Goal: Book appointment/travel/reservation

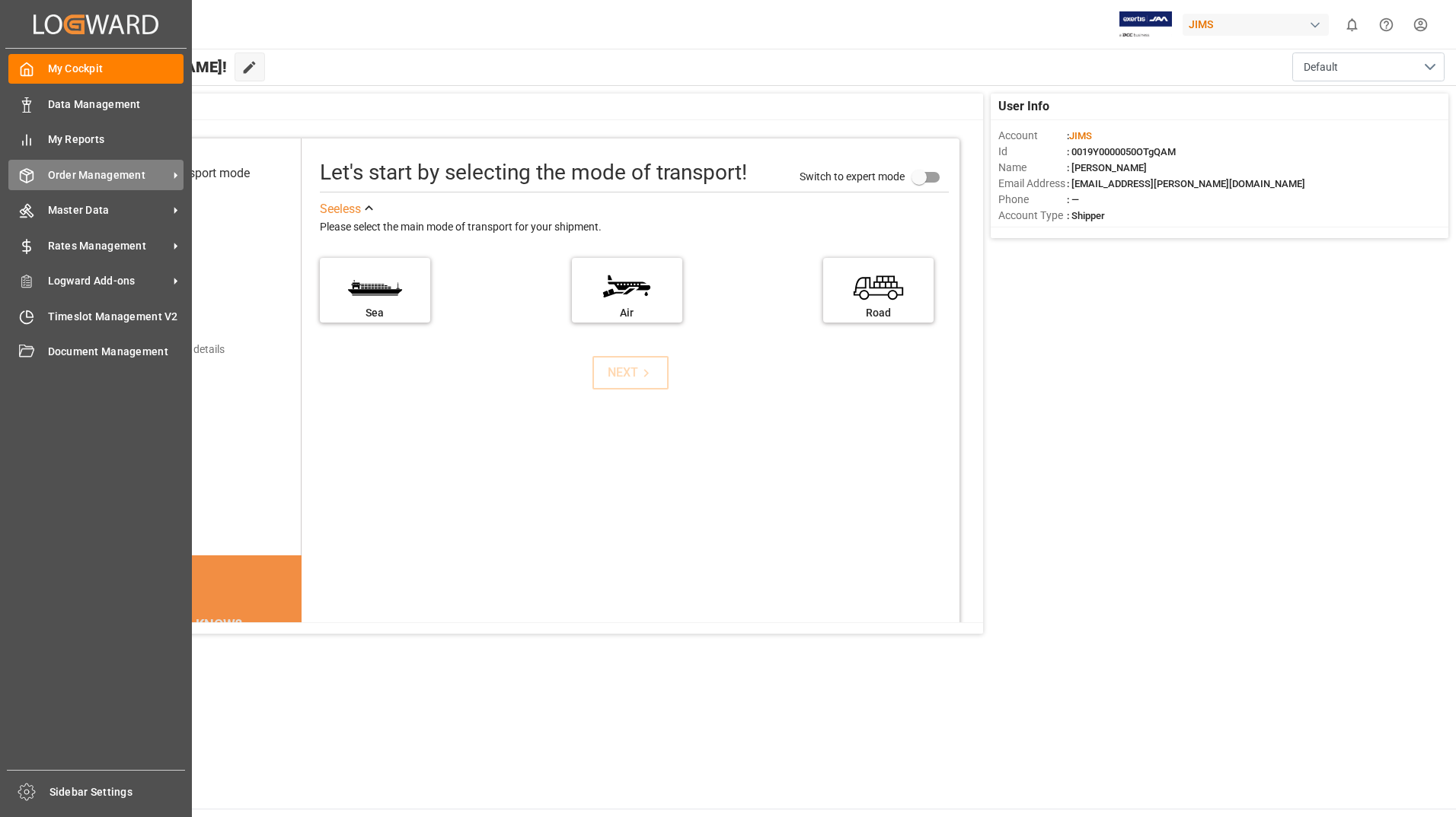
click at [111, 169] on span "Order Management" at bounding box center [108, 175] width 121 height 16
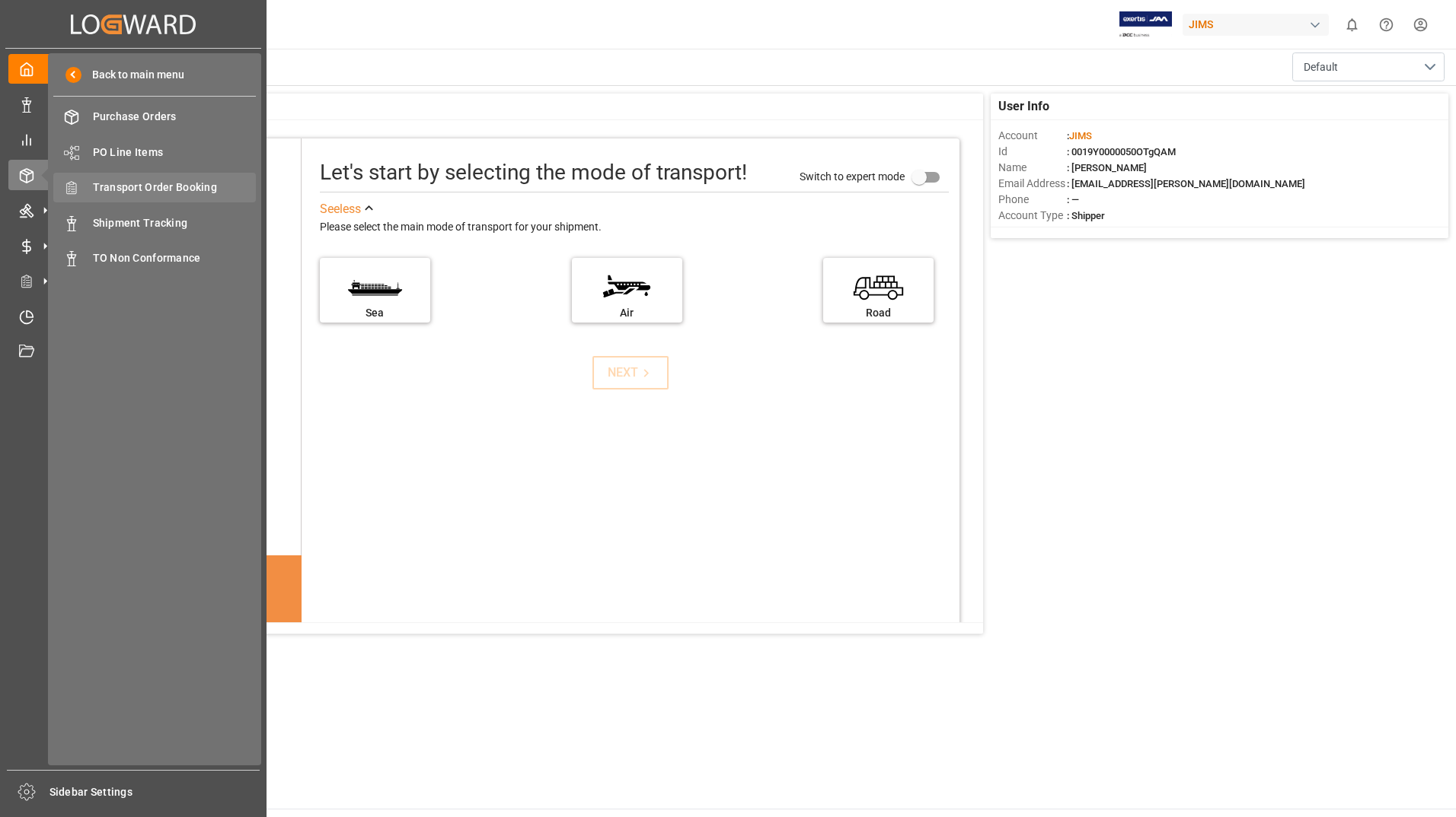
click at [219, 193] on span "Transport Order Booking" at bounding box center [175, 187] width 164 height 16
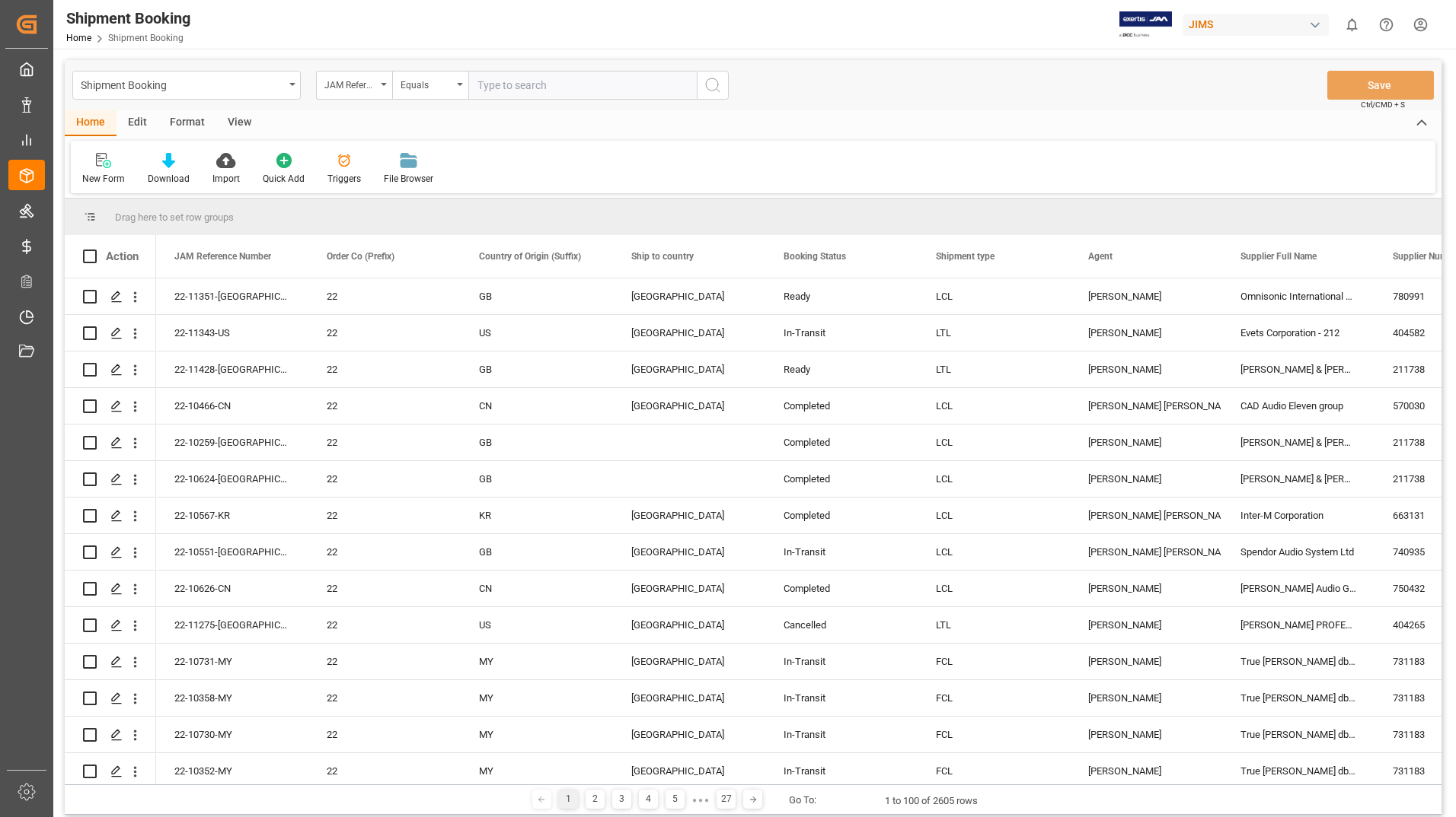
click at [578, 85] on input "text" at bounding box center [582, 85] width 228 height 29
type input "22-9289-cn"
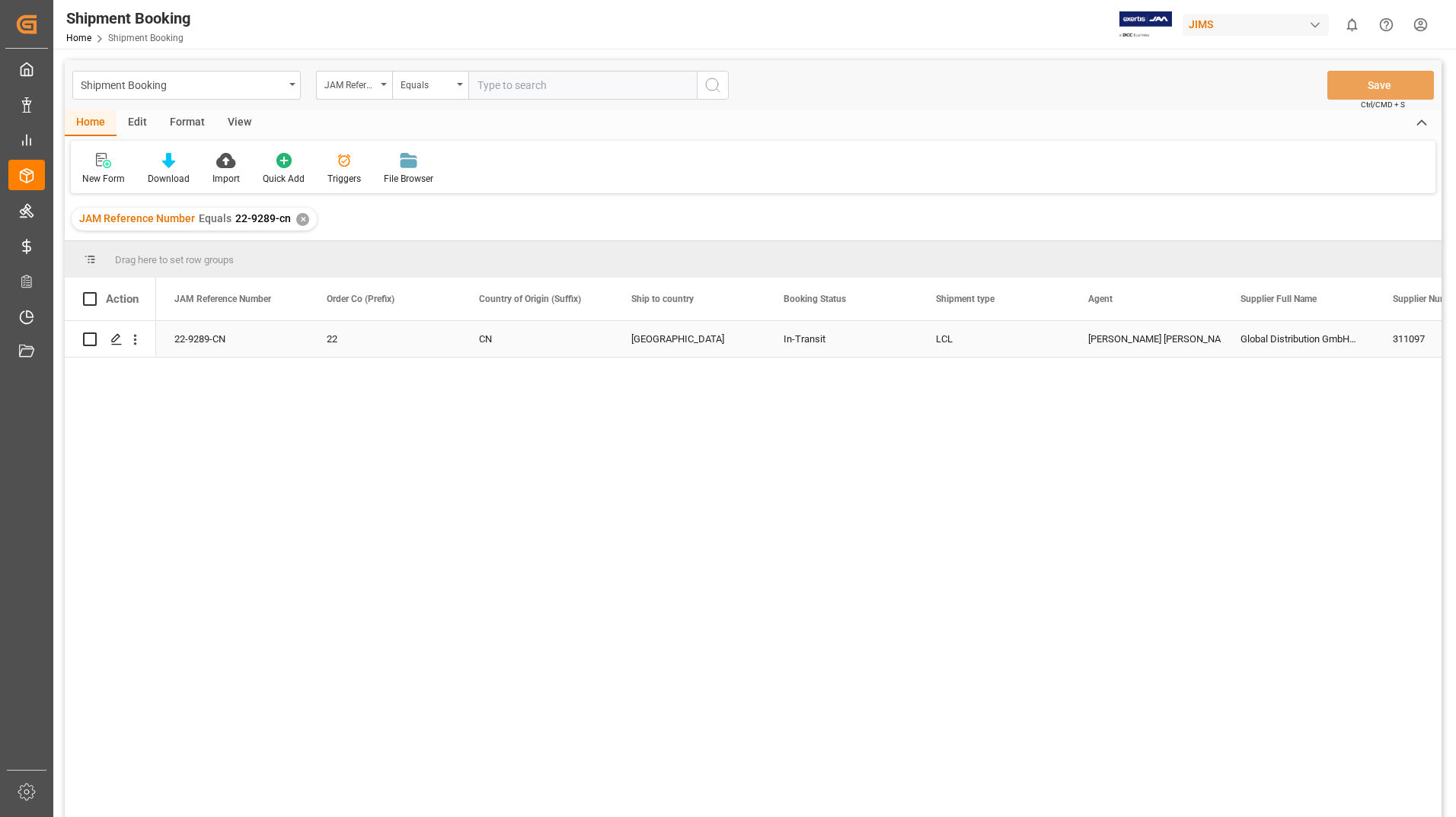
click at [92, 342] on input "Press Space to toggle row selection (unchecked)" at bounding box center [90, 339] width 14 height 14
checkbox input "true"
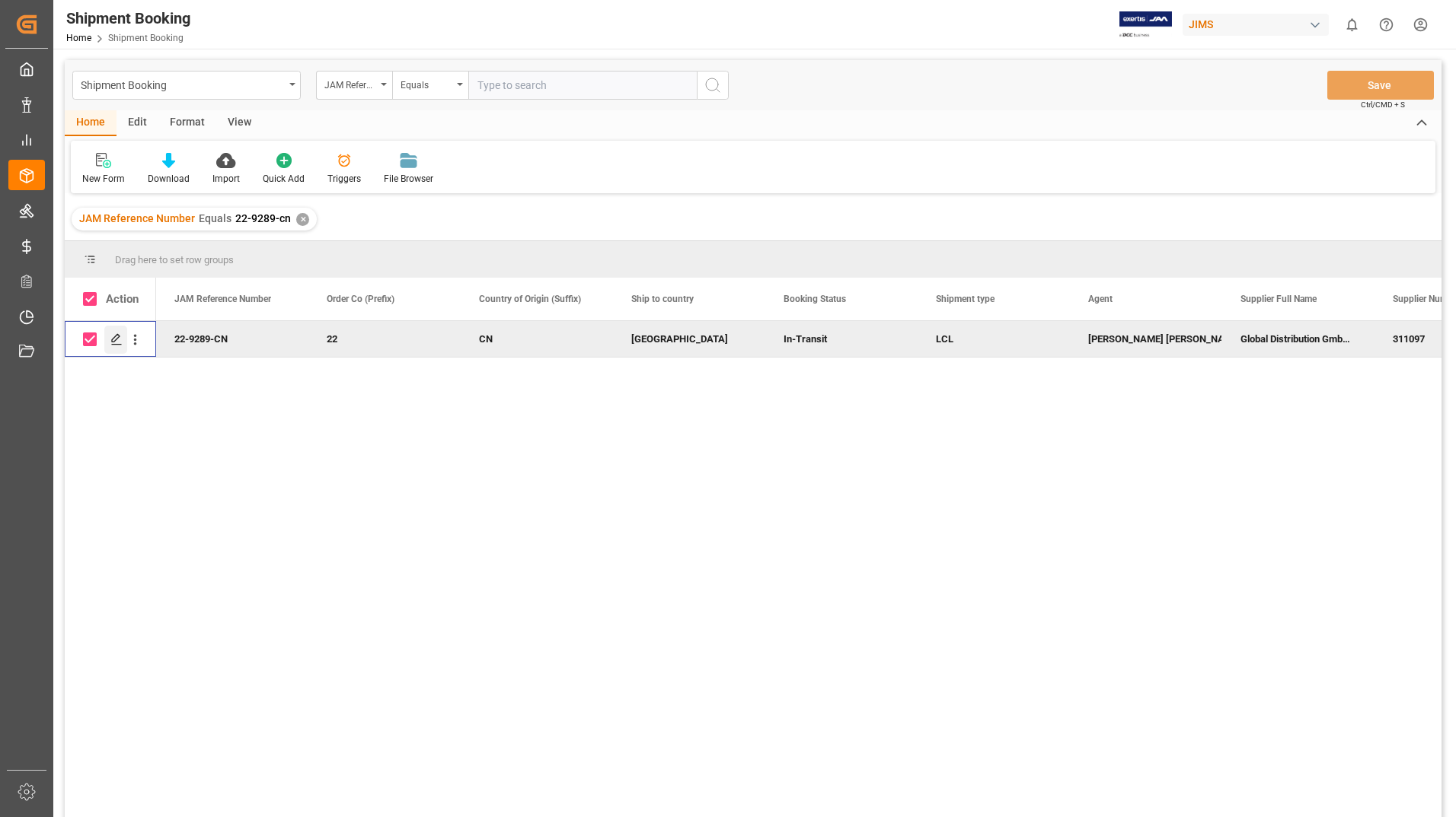
click at [120, 339] on icon "Press SPACE to deselect this row." at bounding box center [117, 339] width 12 height 12
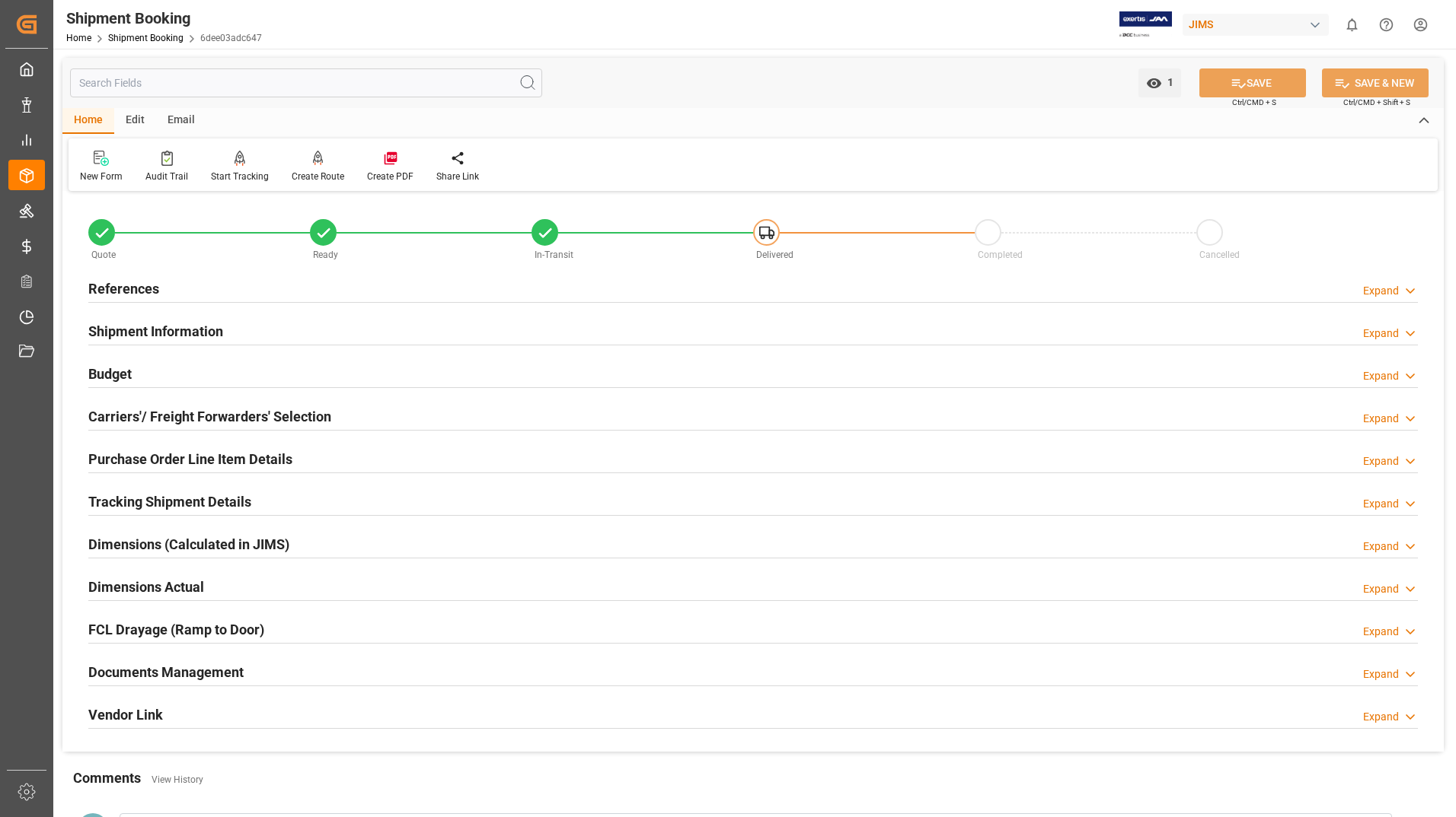
click at [182, 496] on h2 "Tracking Shipment Details" at bounding box center [169, 502] width 163 height 21
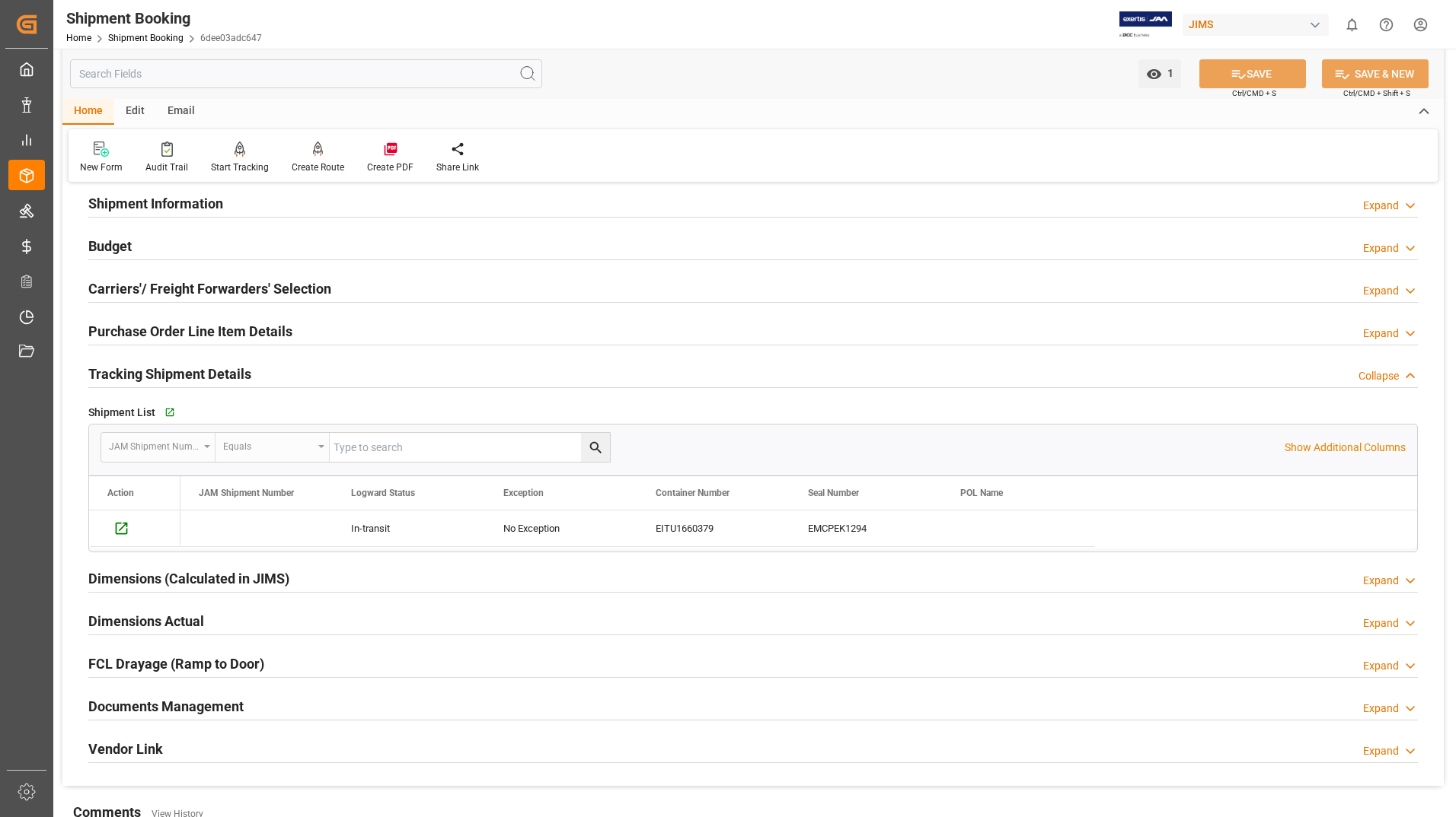
scroll to position [305, 0]
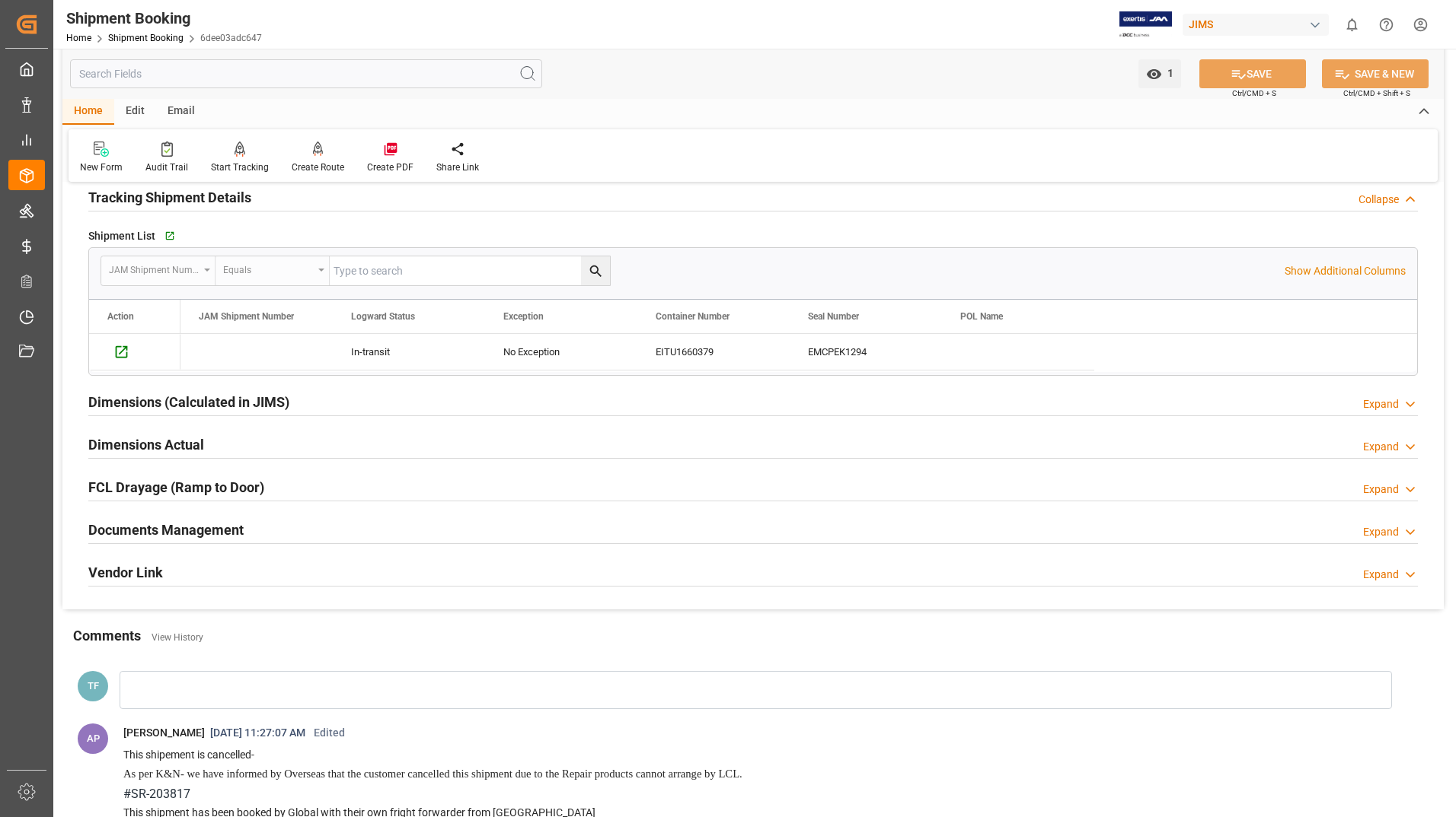
click at [138, 532] on h2 "Documents Management" at bounding box center [165, 529] width 155 height 21
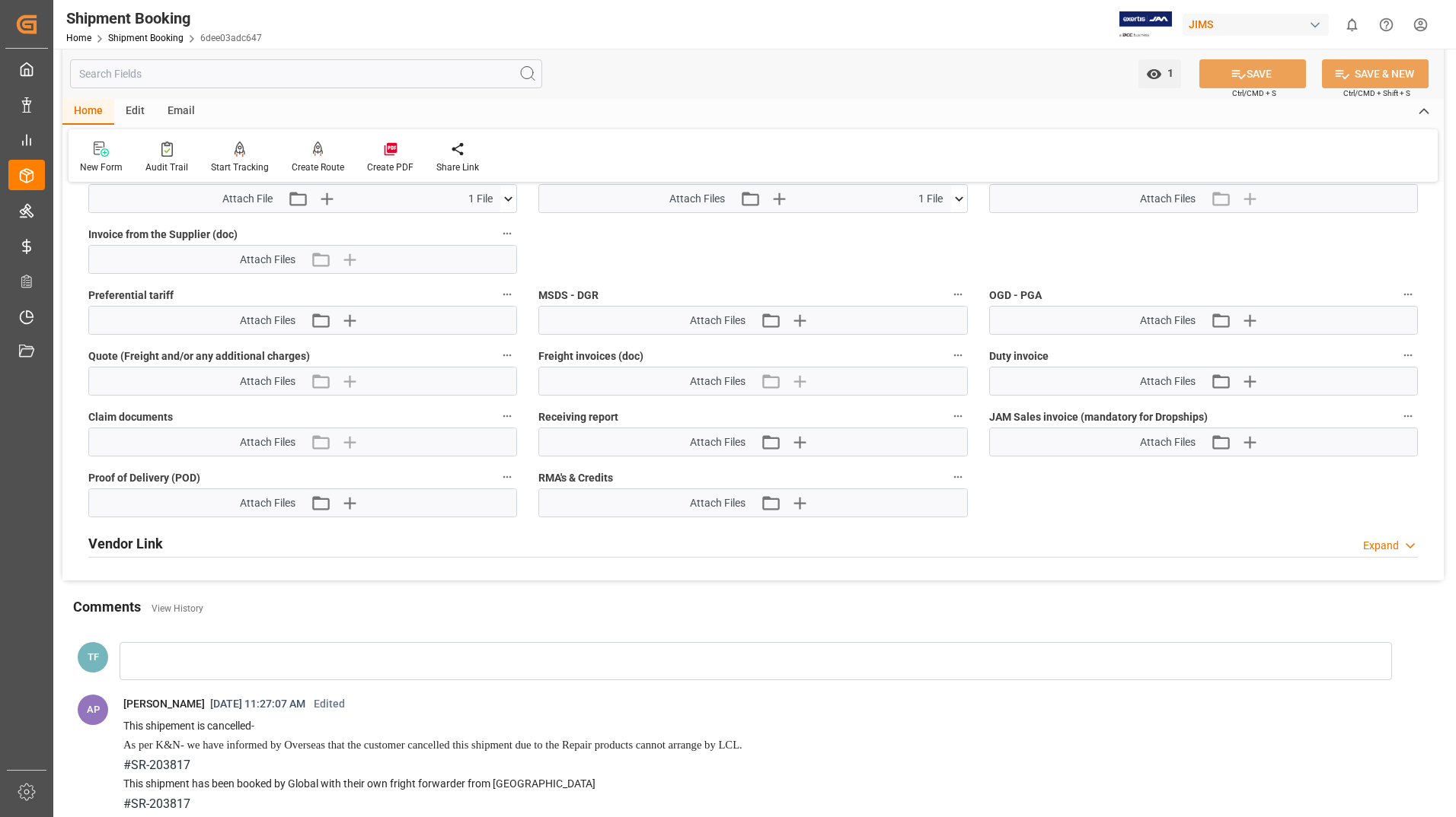
scroll to position [609, 0]
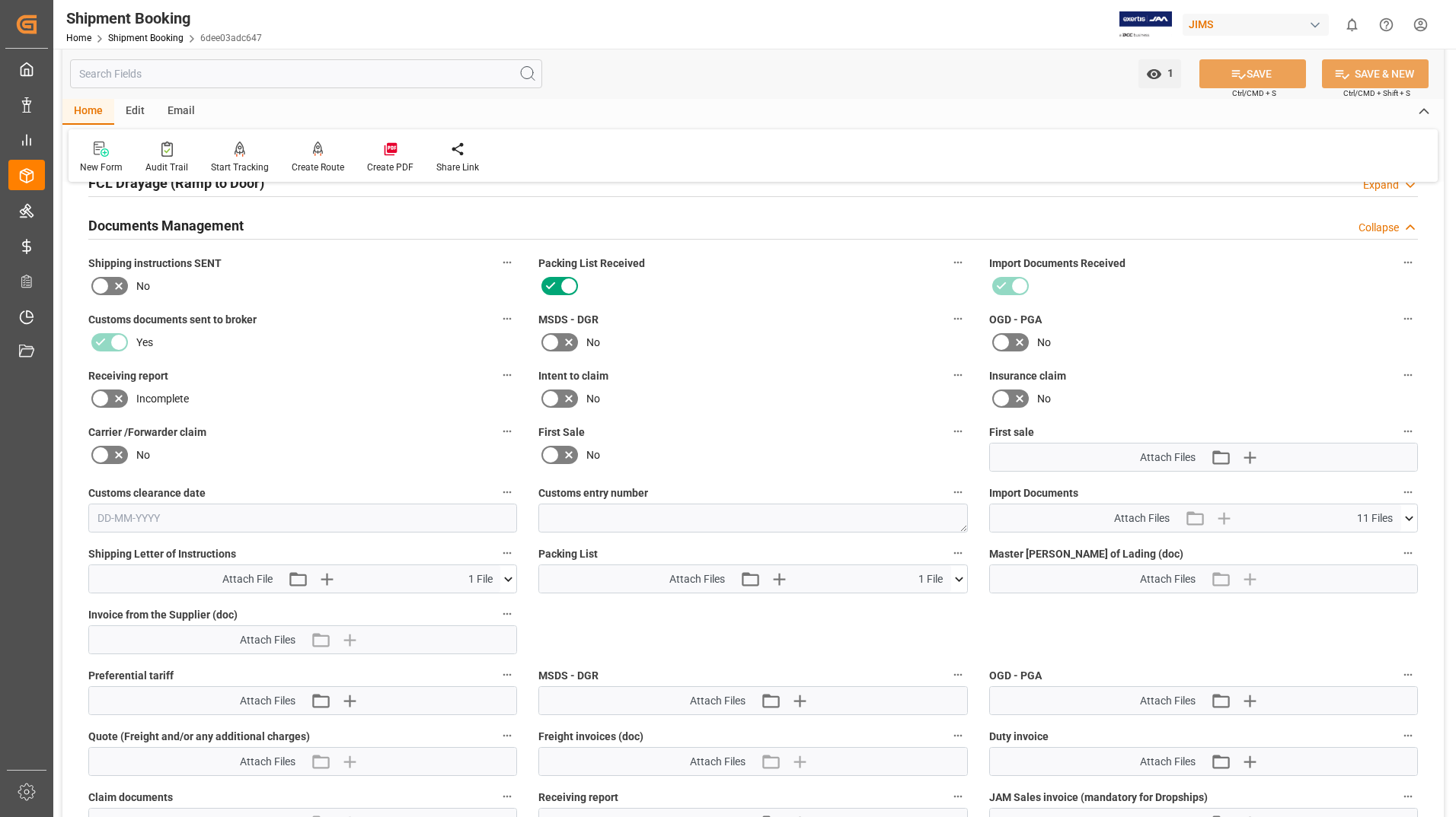
click at [1410, 518] on icon at bounding box center [1409, 519] width 9 height 5
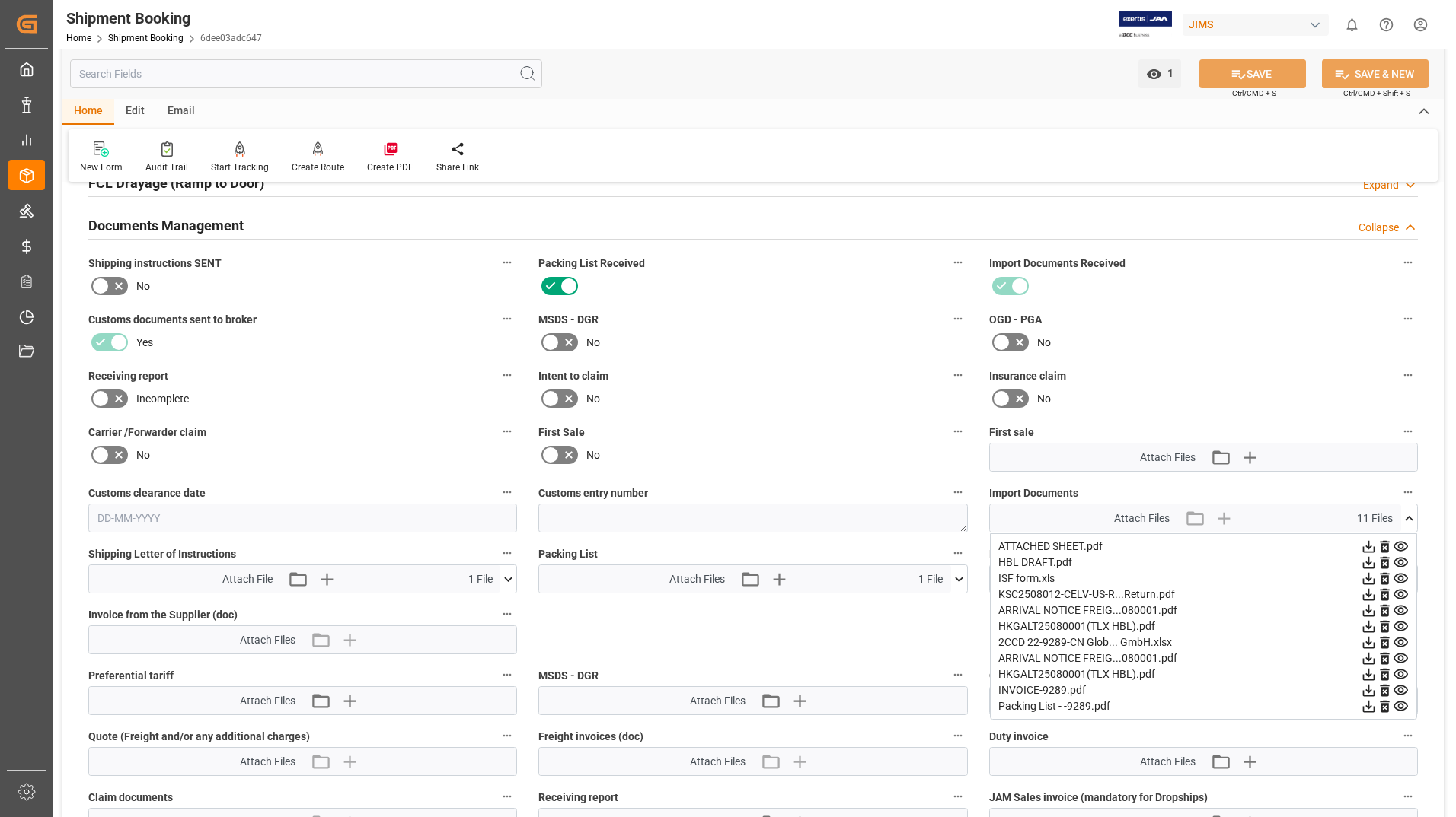
click at [851, 641] on div "Quote Ready In-Transit Delivered Completed Cancelled References Expand JAM Refe…" at bounding box center [753, 274] width 1381 height 1374
click at [956, 580] on icon at bounding box center [959, 579] width 16 height 16
click at [944, 607] on icon at bounding box center [950, 608] width 15 height 10
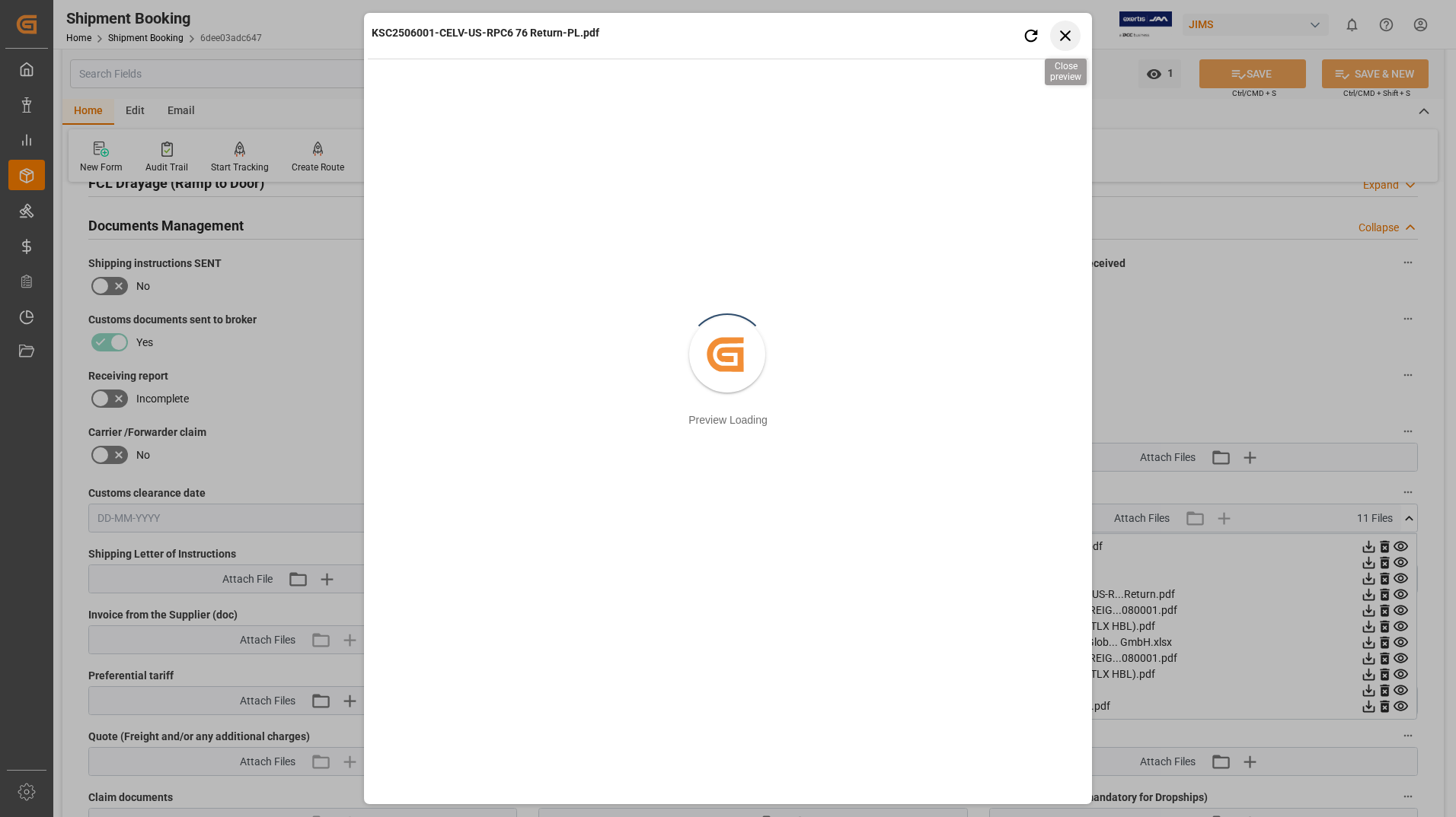
click at [1069, 33] on icon "button" at bounding box center [1066, 35] width 19 height 19
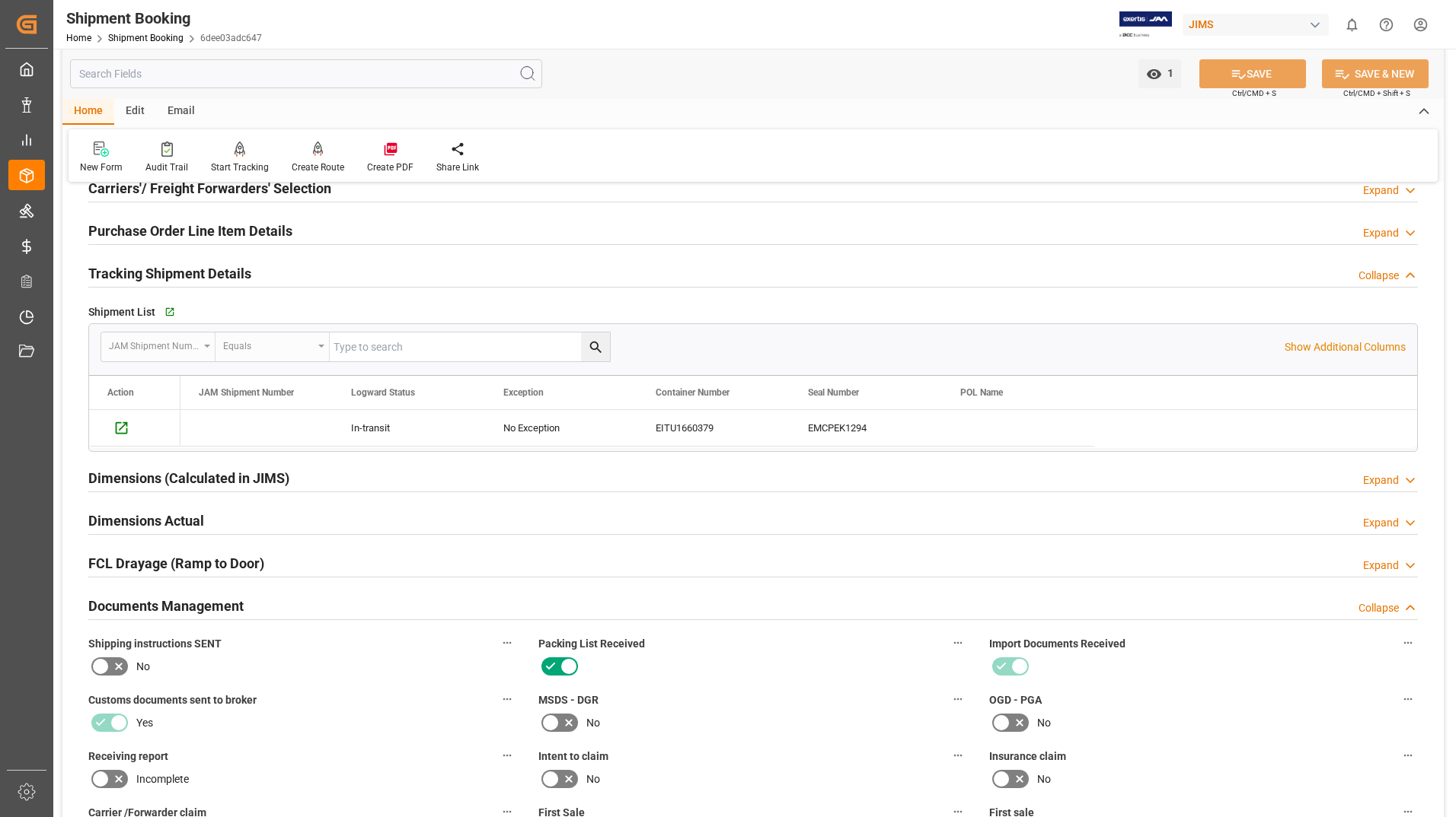
scroll to position [0, 0]
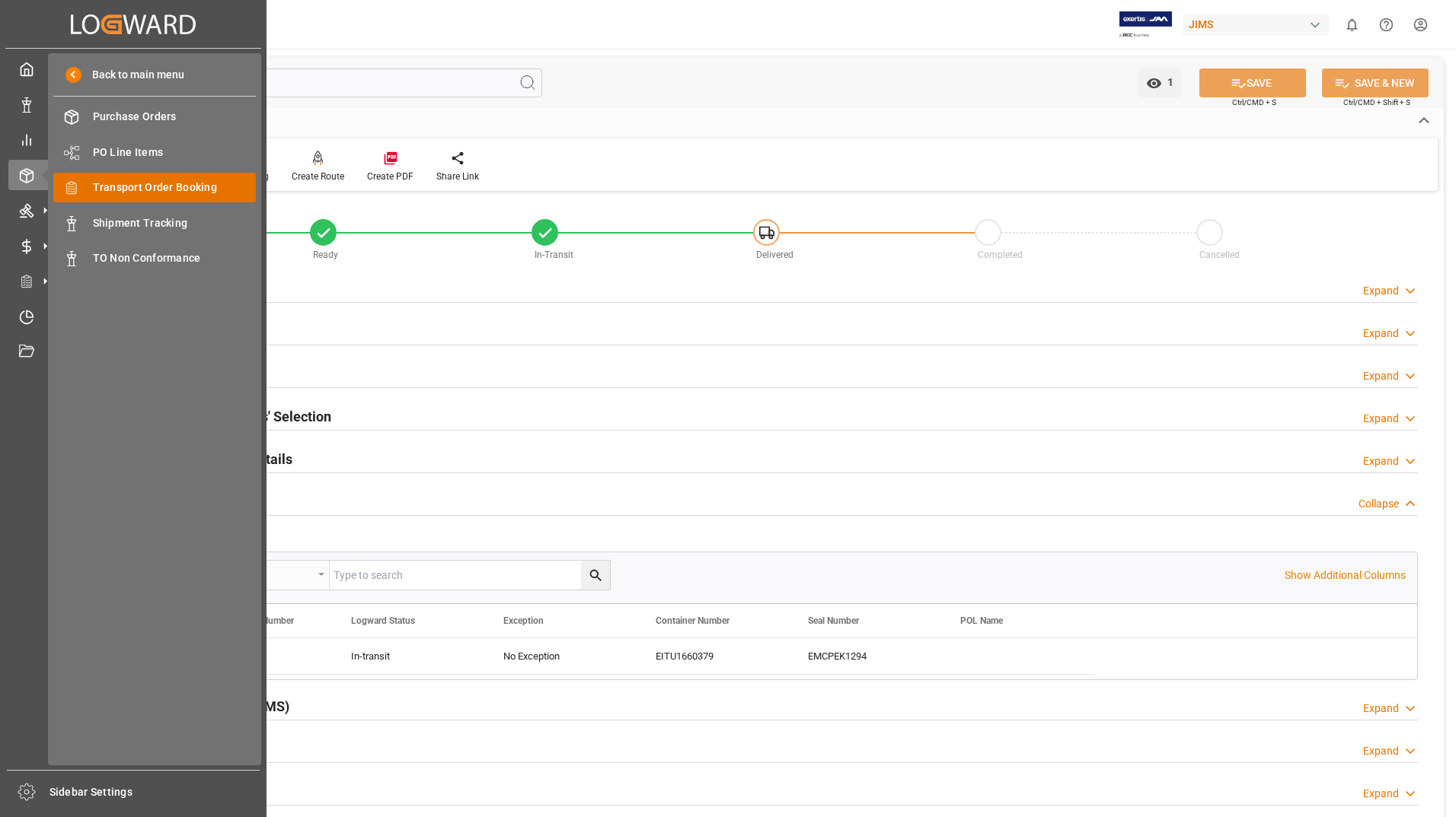
click at [158, 175] on div "Transport Order Booking Transport Order Booking" at bounding box center [155, 188] width 203 height 29
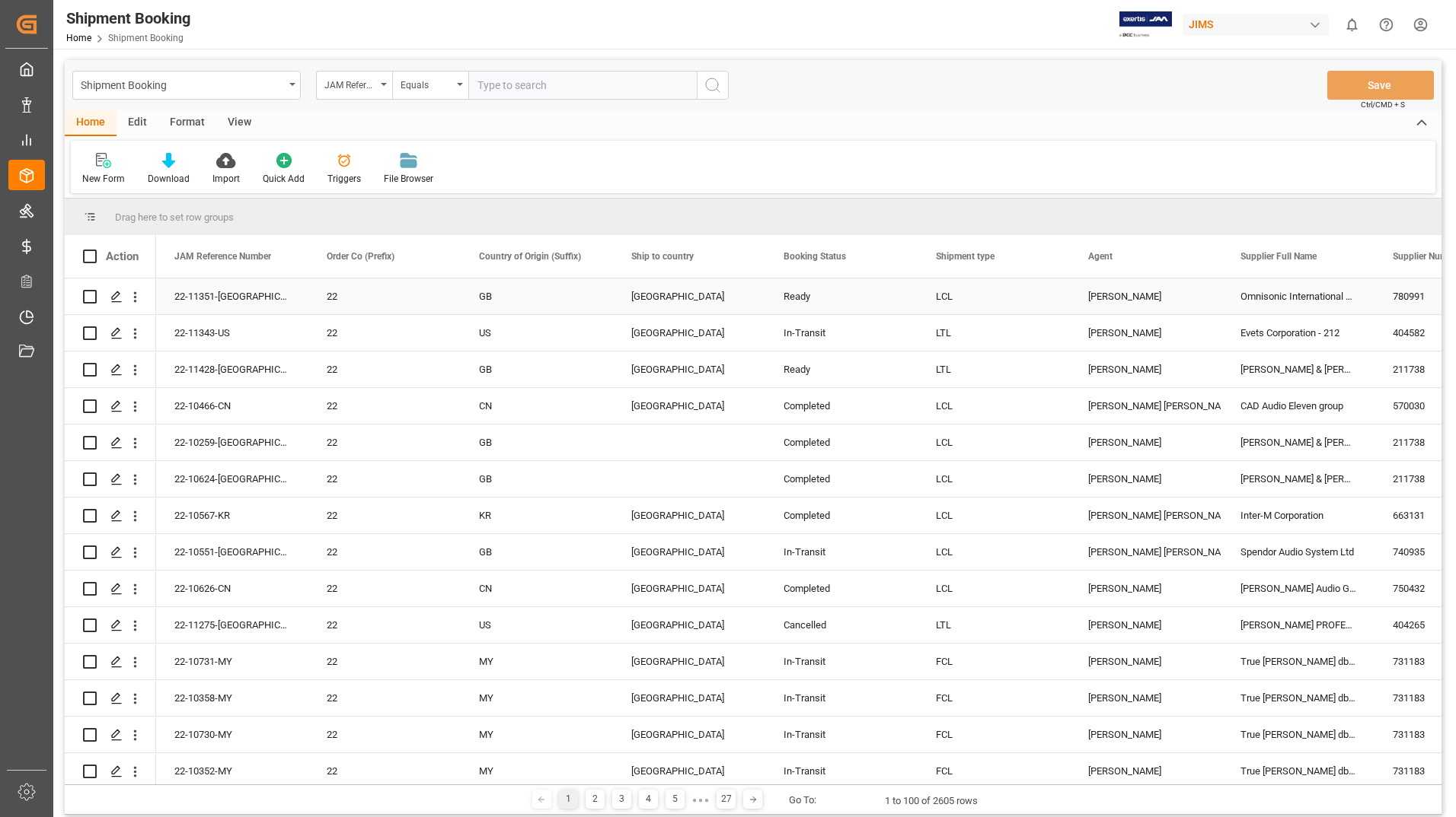
click at [89, 296] on input "Press Space to toggle row selection (unchecked)" at bounding box center [90, 297] width 14 height 14
checkbox input "true"
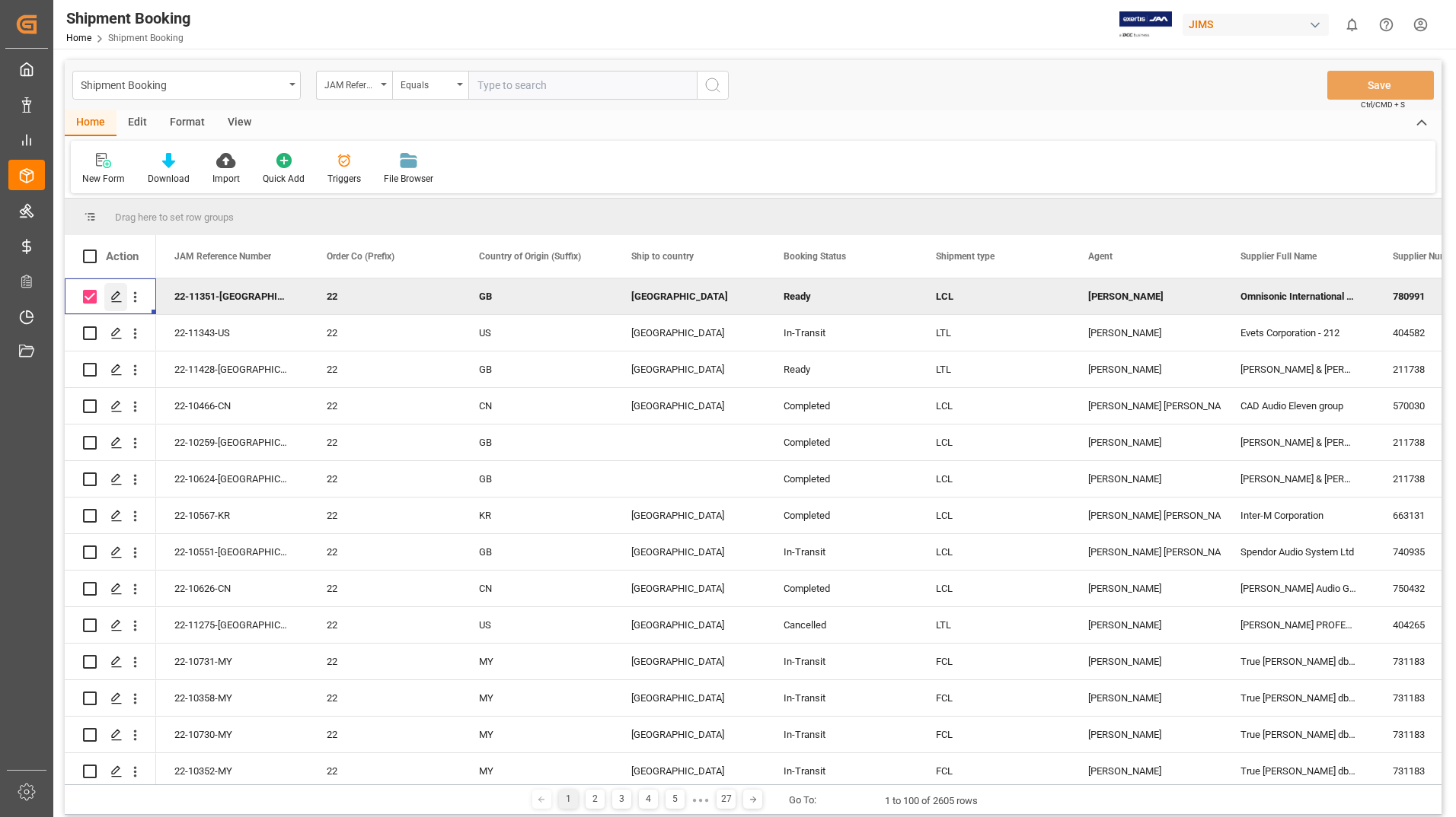
click at [115, 294] on polygon "Press SPACE to deselect this row." at bounding box center [116, 296] width 8 height 8
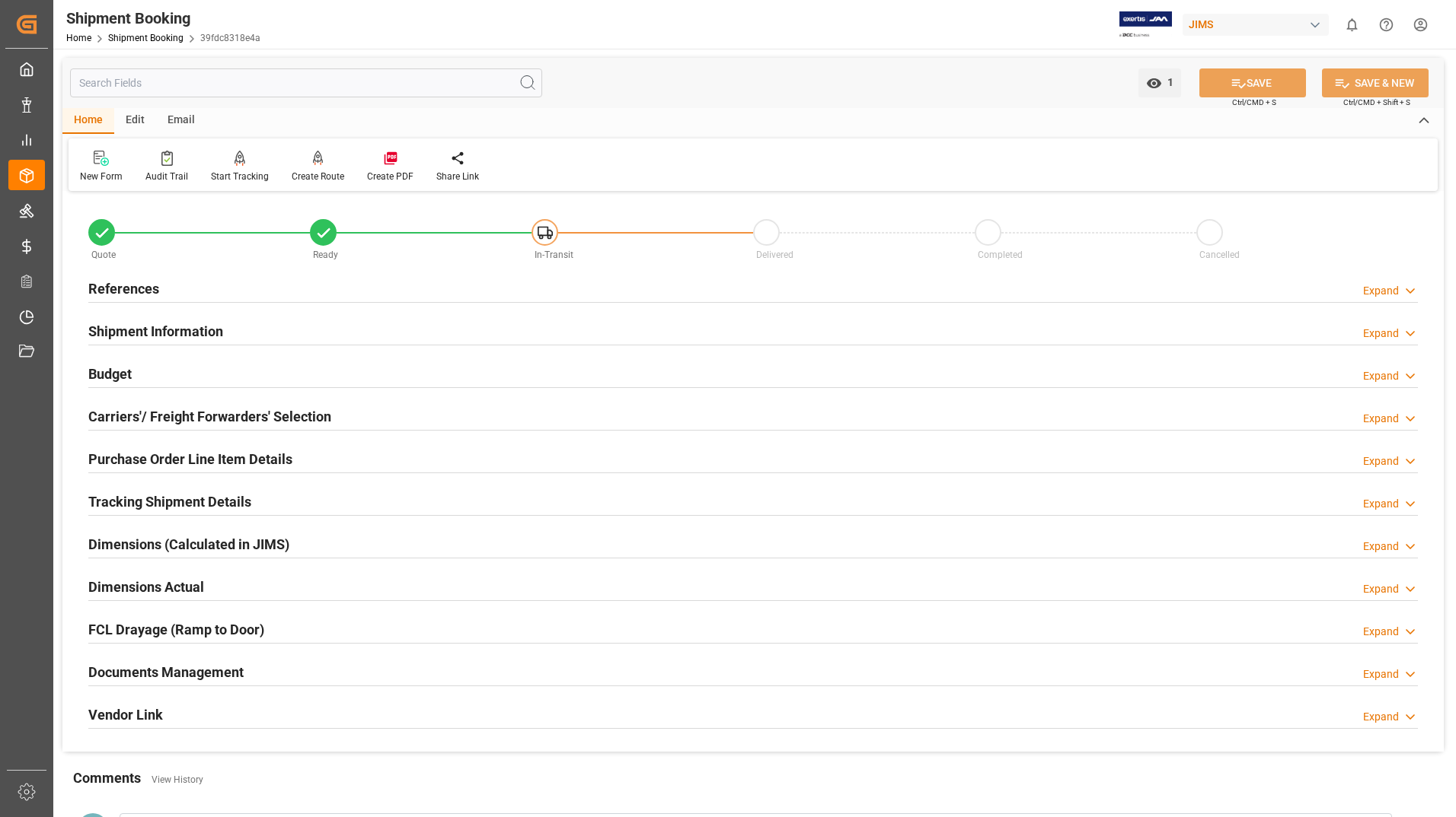
click at [137, 673] on h2 "Documents Management" at bounding box center [165, 672] width 155 height 21
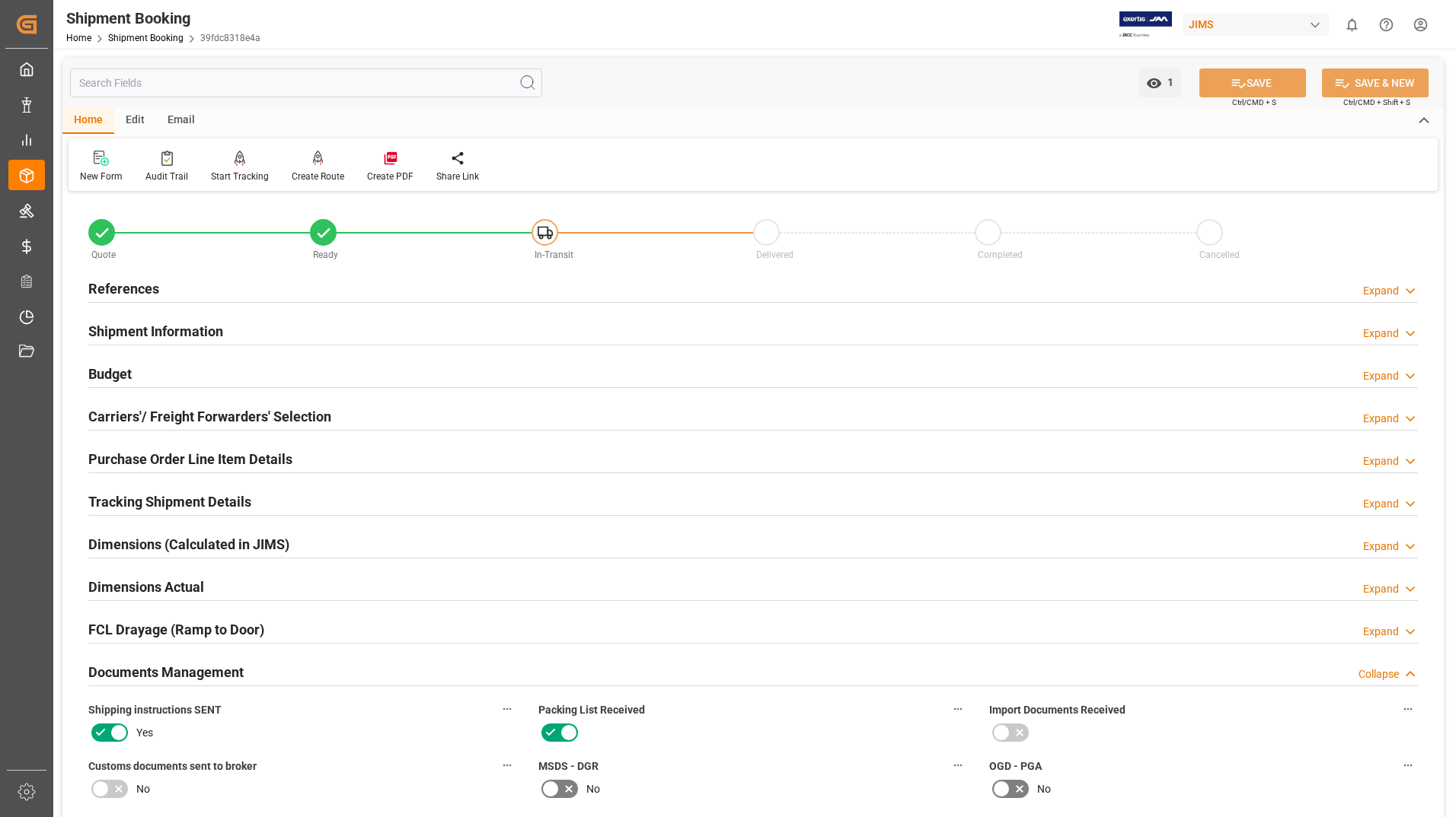
scroll to position [380, 0]
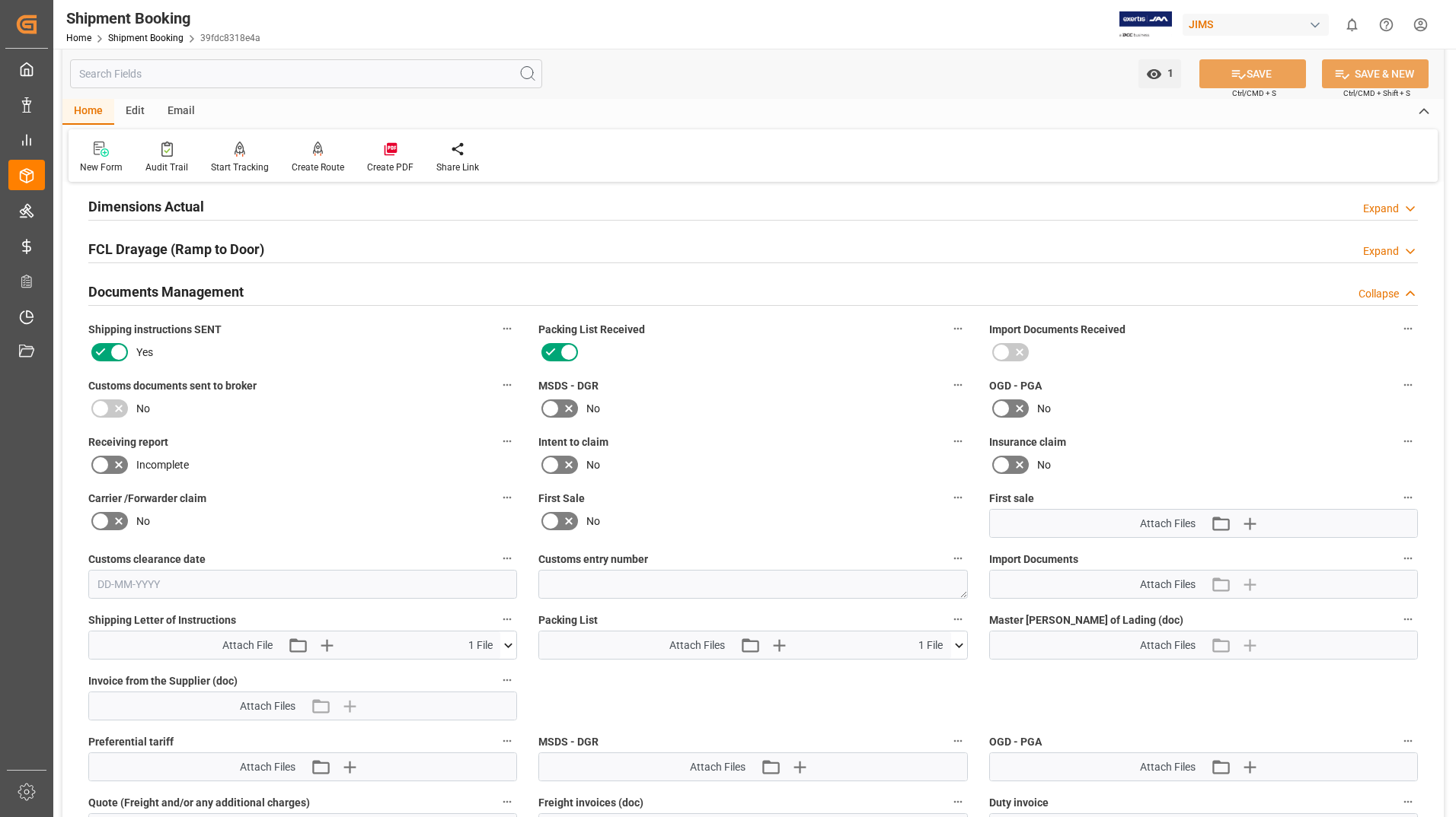
click at [954, 644] on icon at bounding box center [959, 645] width 16 height 16
click at [950, 670] on icon at bounding box center [950, 673] width 15 height 10
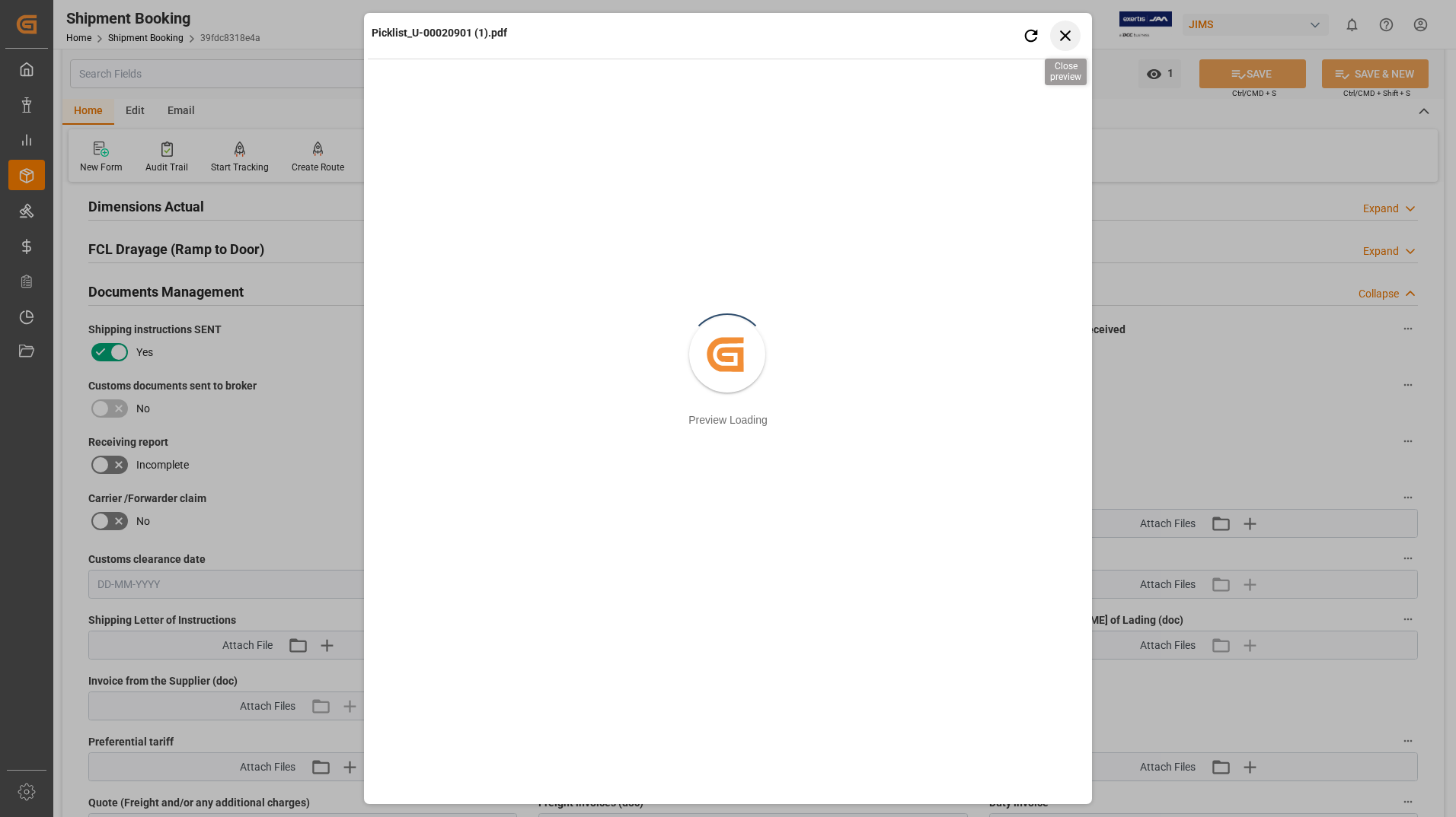
click at [1070, 39] on icon "button" at bounding box center [1066, 35] width 19 height 19
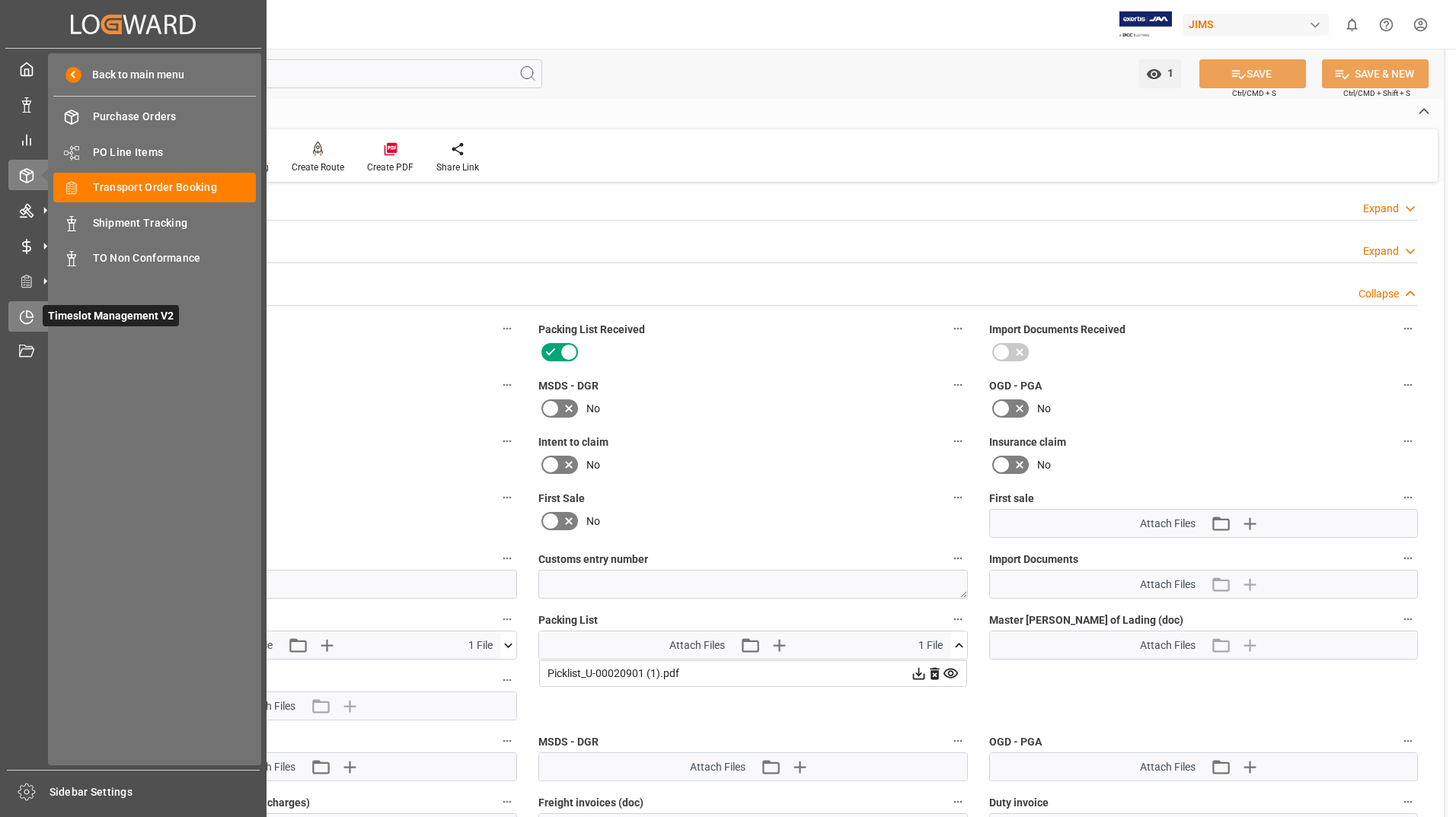
click at [32, 321] on icon at bounding box center [27, 318] width 12 height 12
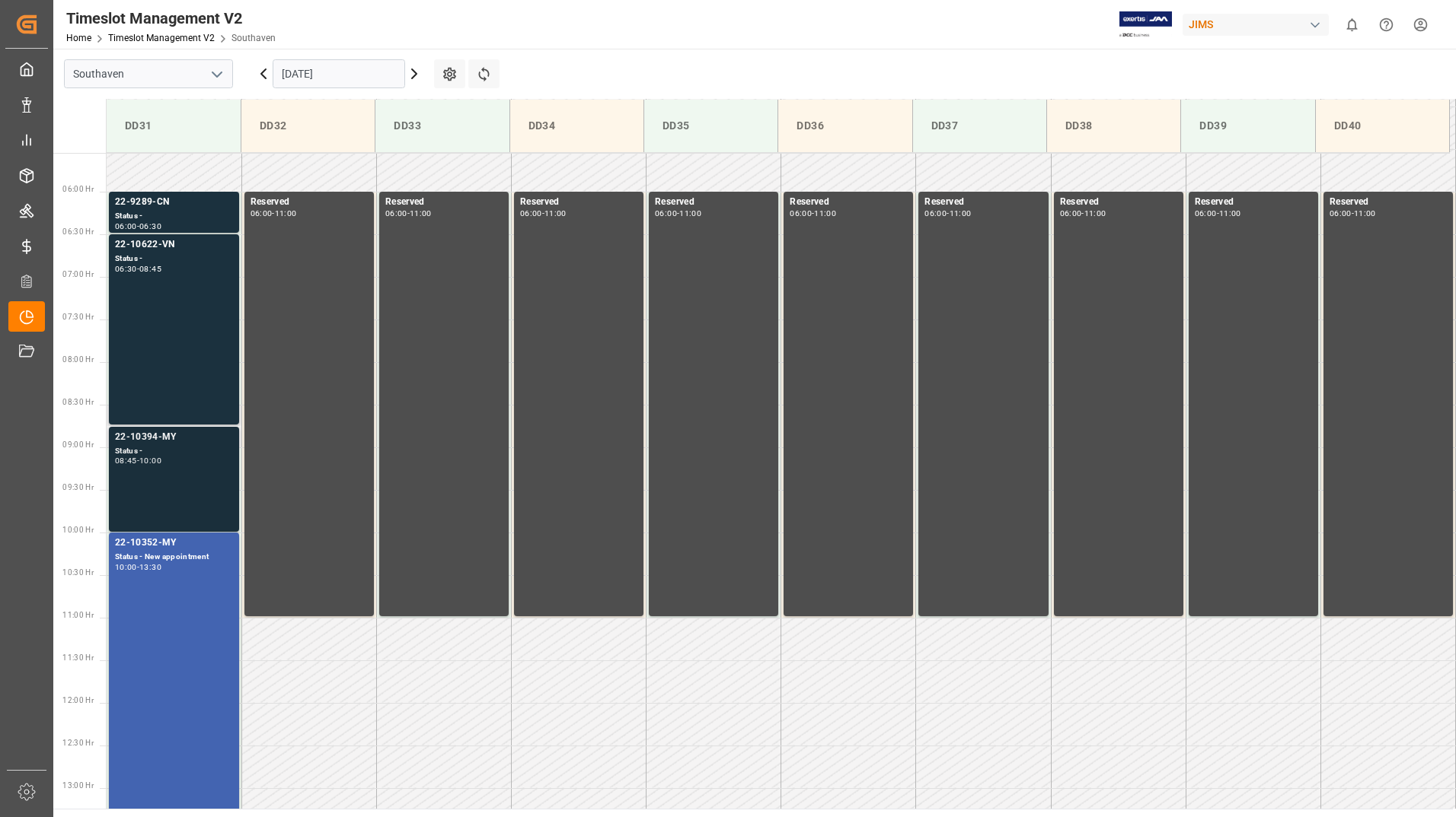
scroll to position [386, 0]
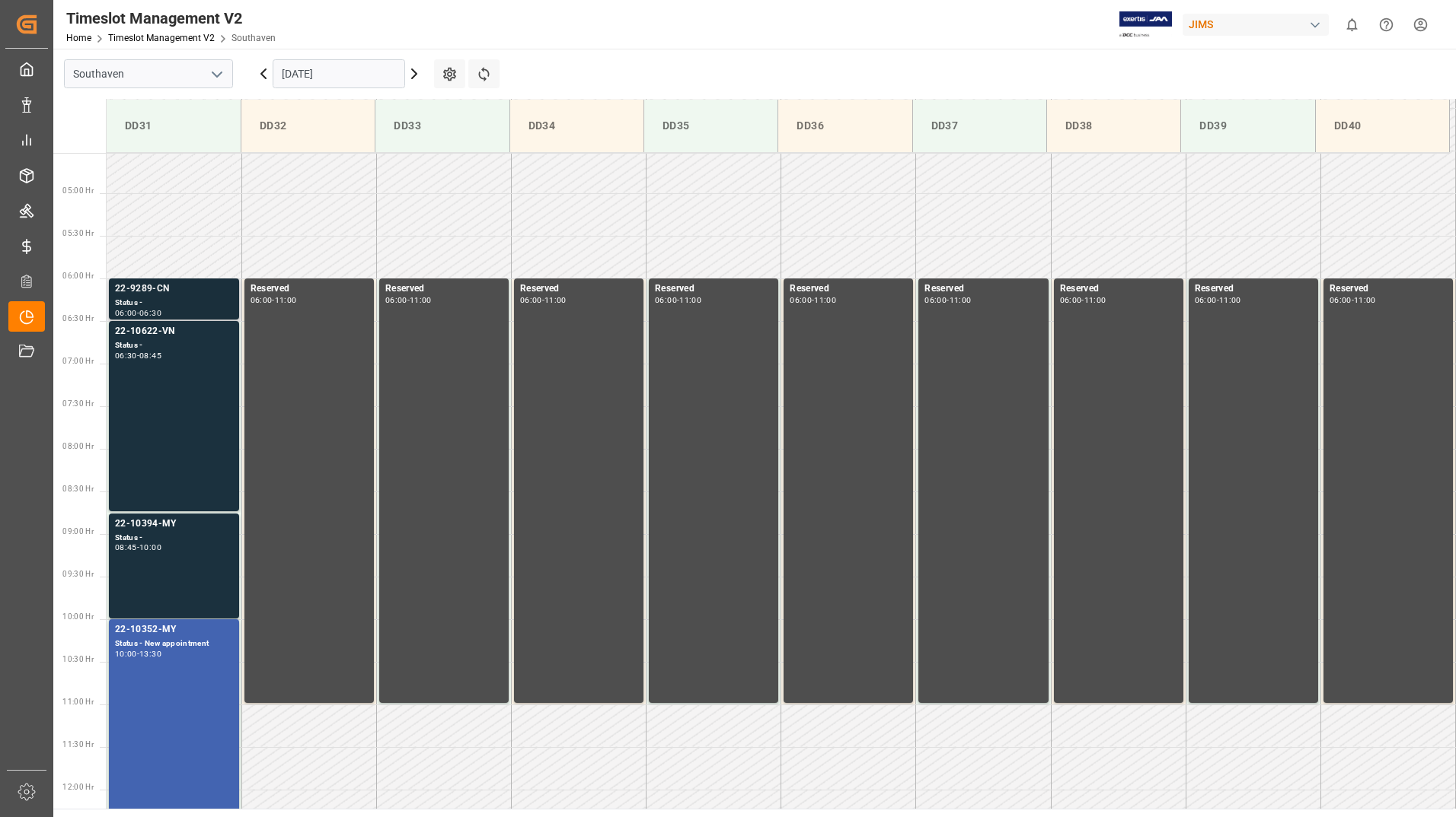
click at [188, 295] on div "22-9289-CN" at bounding box center [174, 289] width 118 height 15
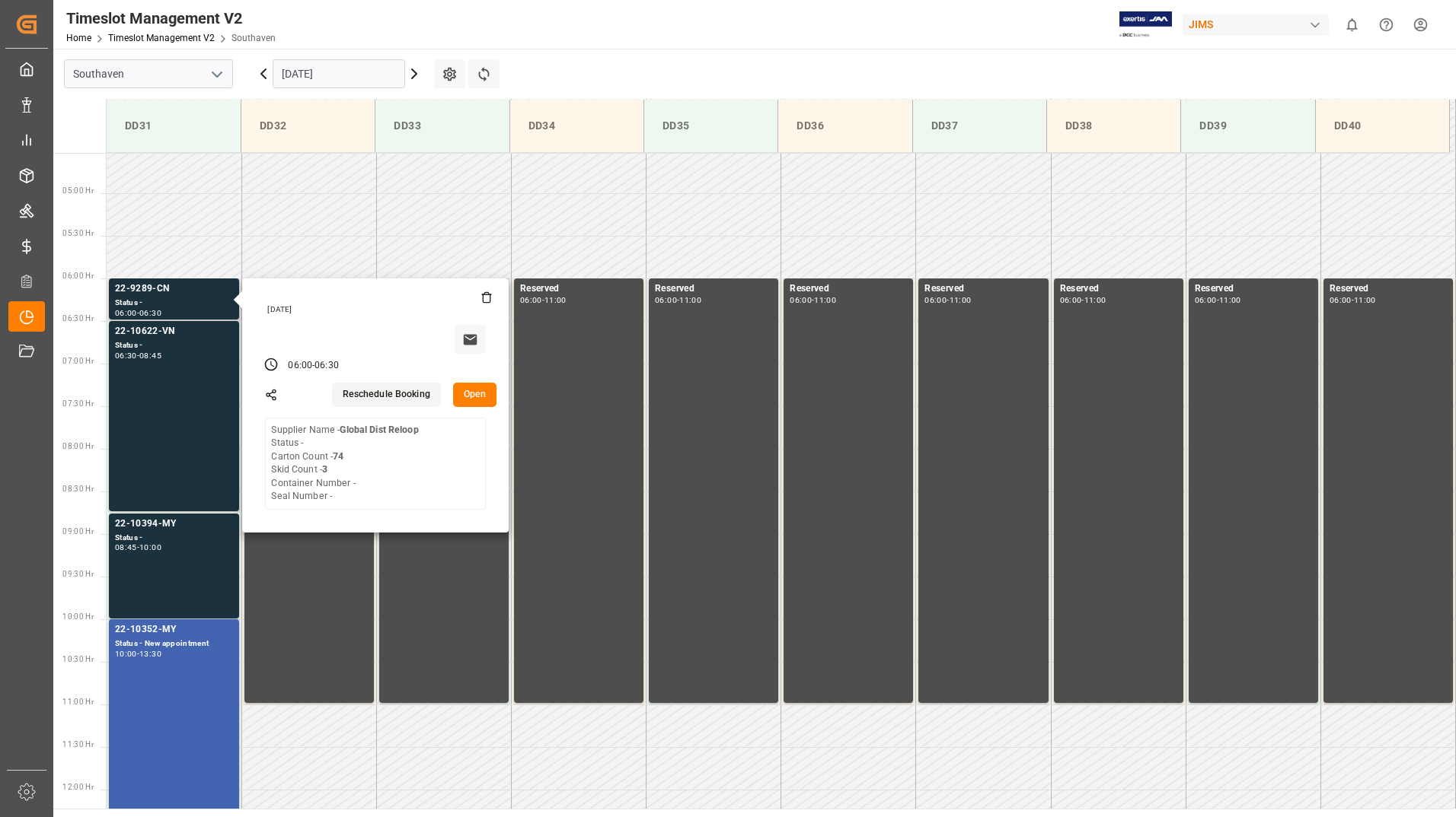
click at [489, 399] on button "Open" at bounding box center [475, 395] width 44 height 25
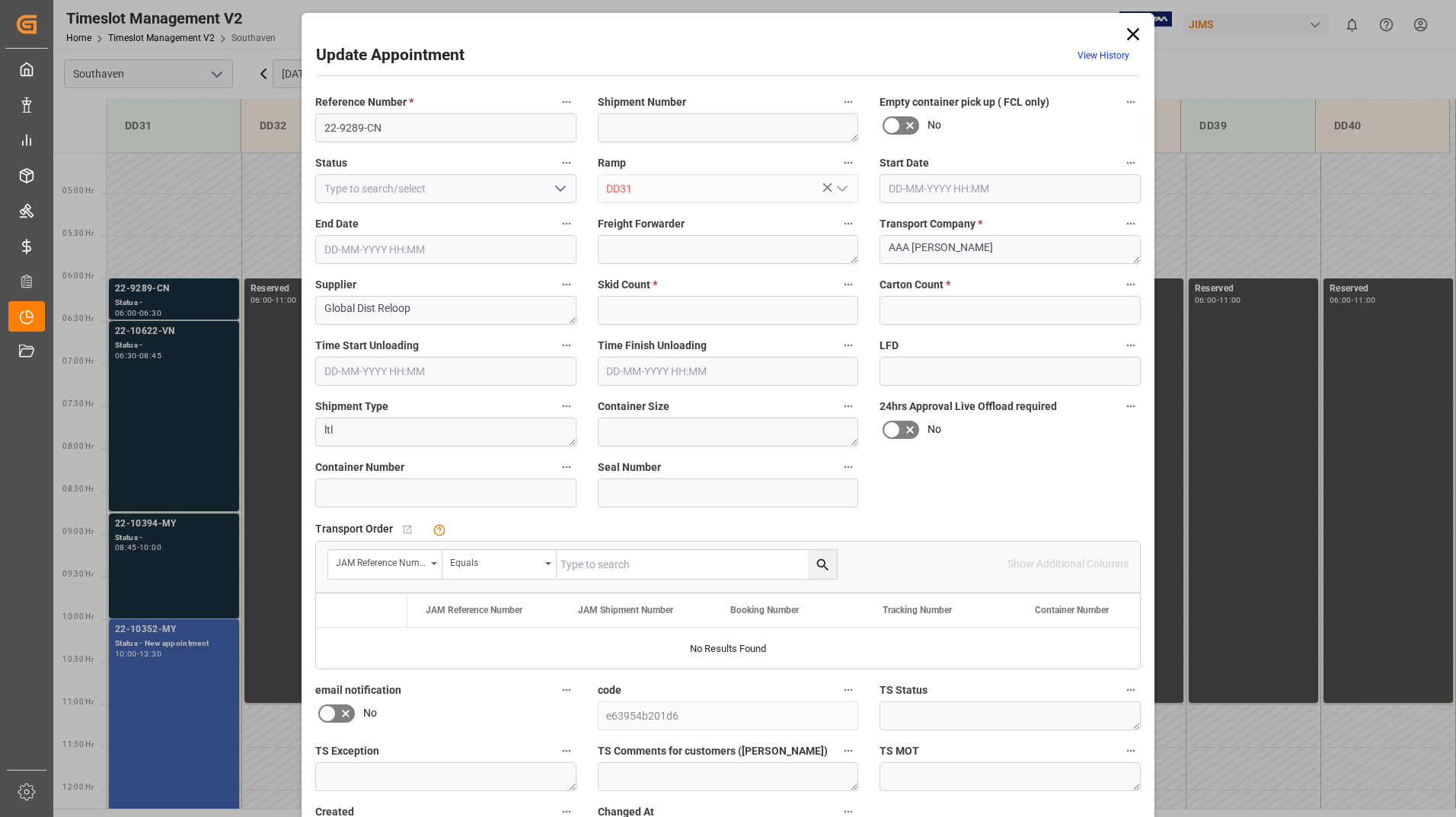
type input "3"
type input "74"
type input "[DATE] 06:00"
type input "[DATE] 06:30"
type input "[DATE] 16:14"
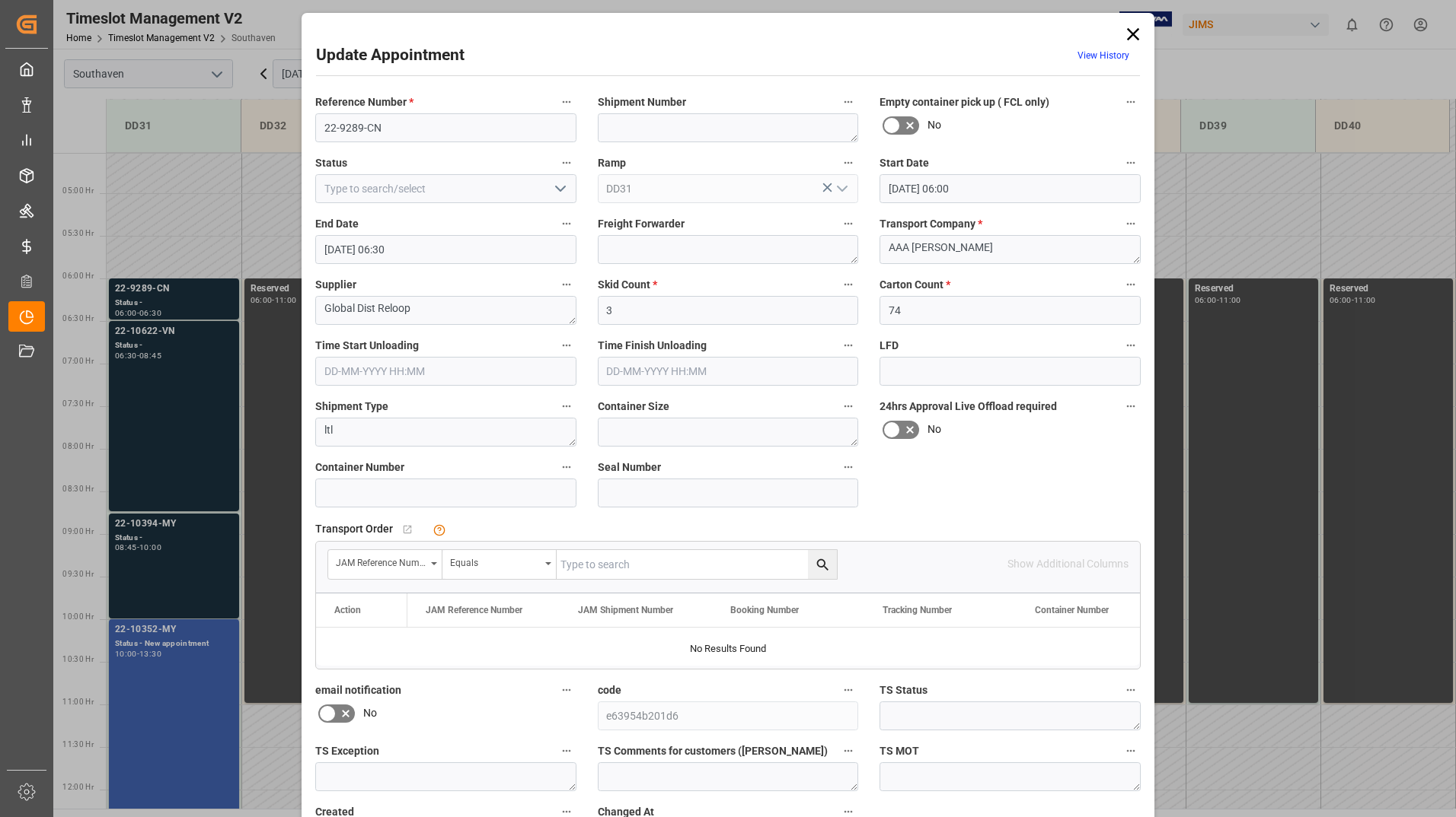
click at [160, 699] on div "Update Appointment View History Reference Number * 22-9289-CN Shipment Number E…" at bounding box center [728, 408] width 1456 height 817
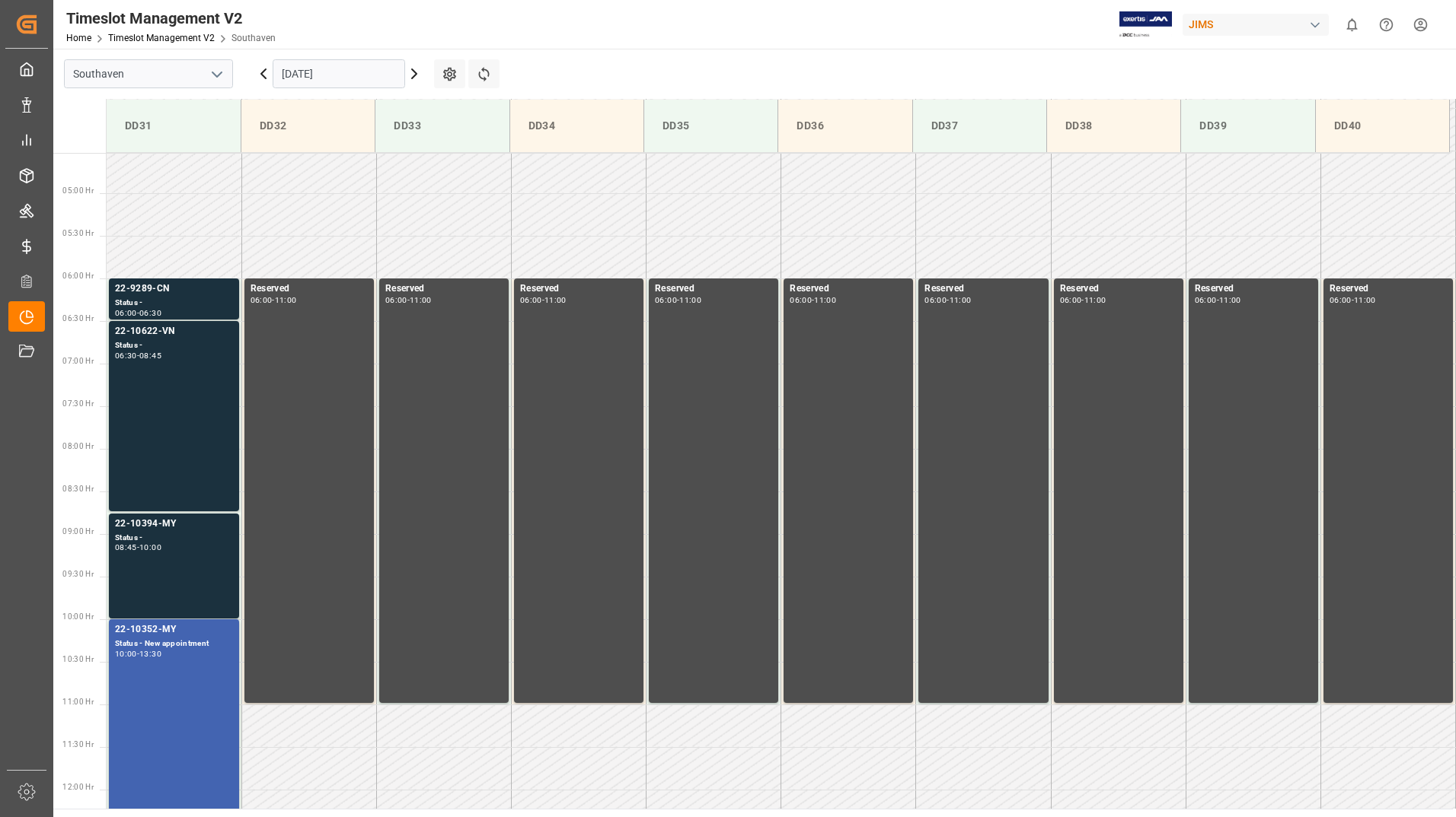
click at [161, 700] on div "22-10352-MY Status - New appointment 10:00 - 13:30" at bounding box center [174, 768] width 118 height 291
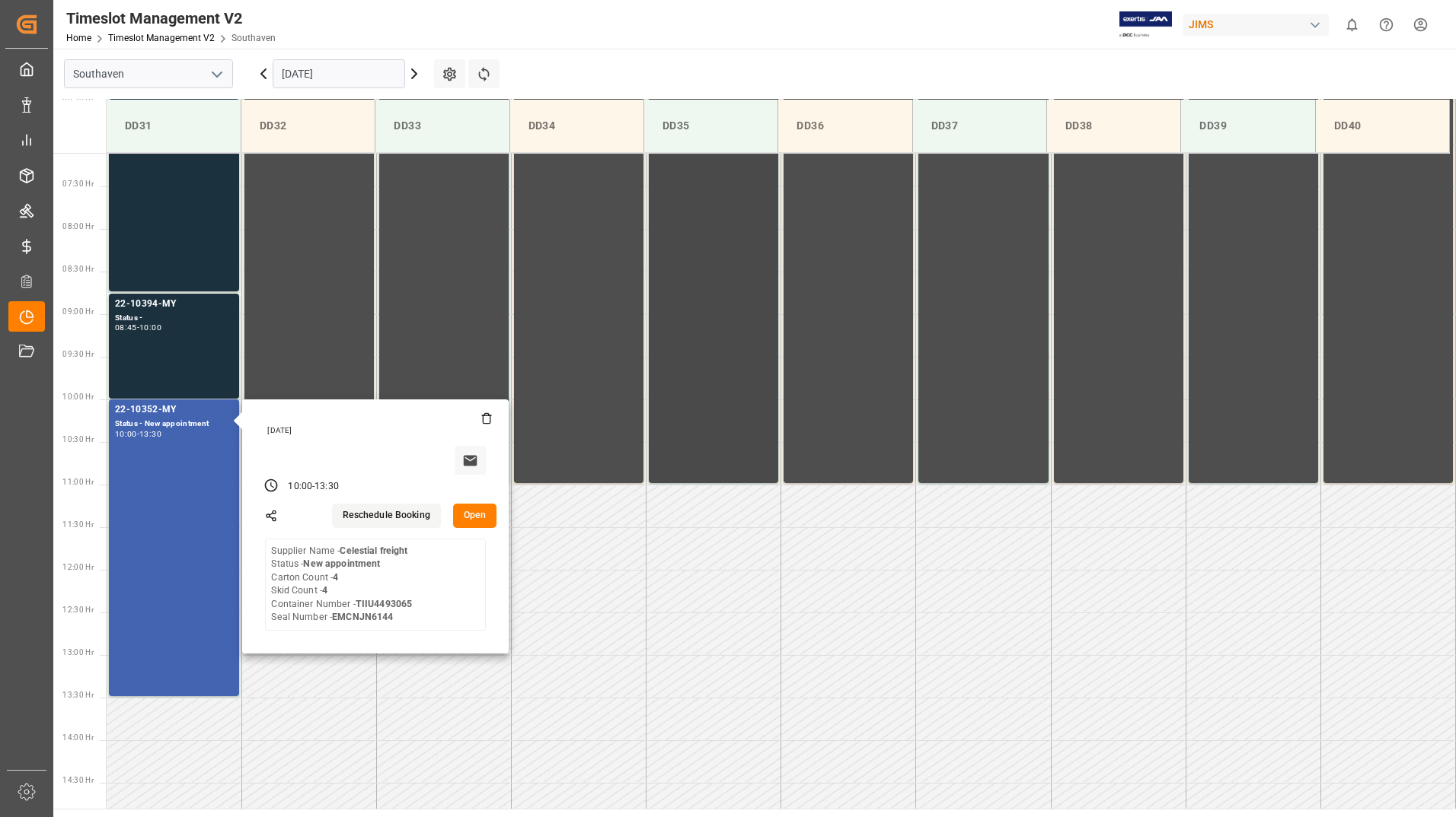
scroll to position [614, 0]
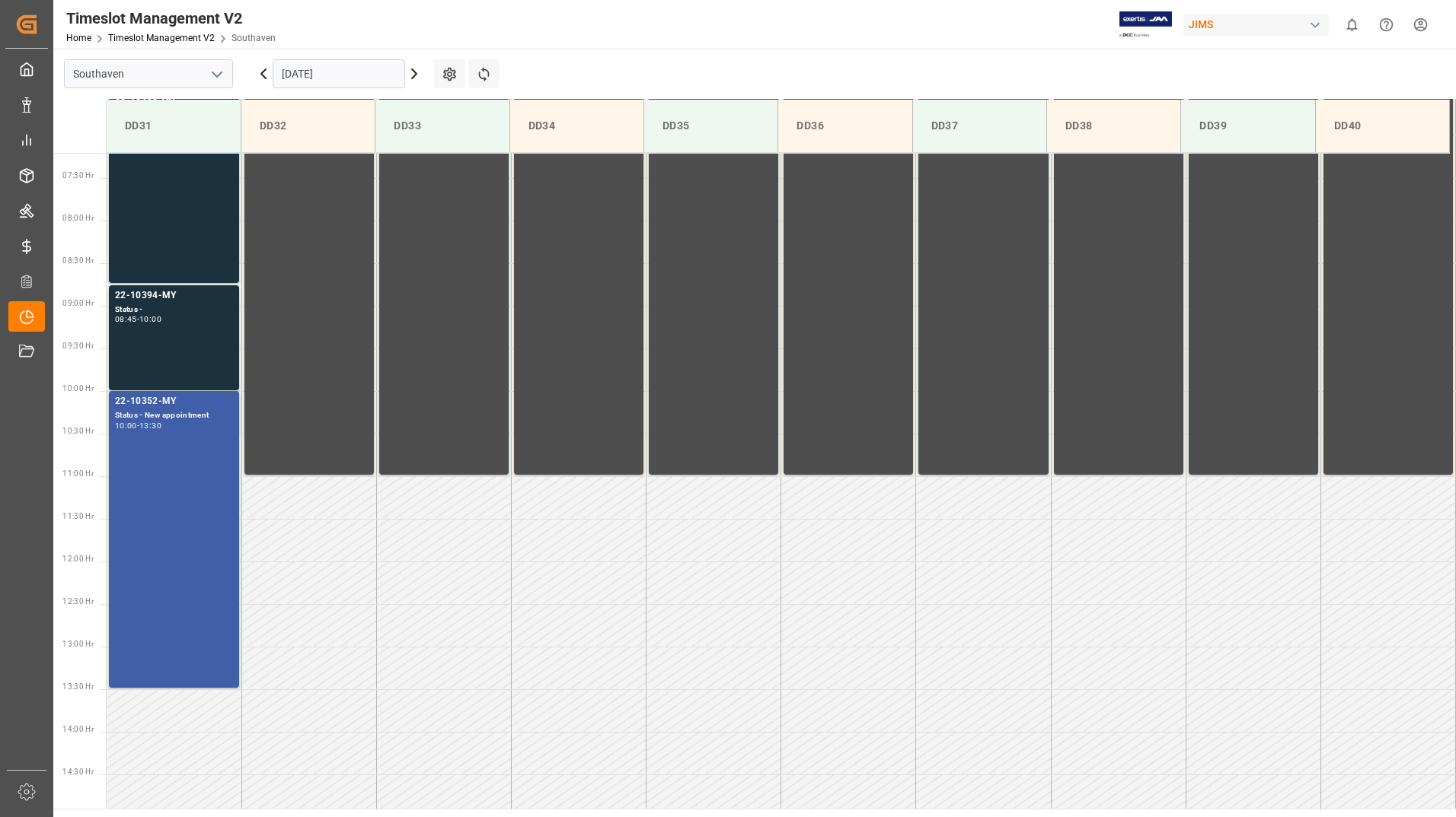
click at [185, 439] on div "22-10352-MY Status - New appointment 10:00 - 13:30" at bounding box center [174, 540] width 118 height 291
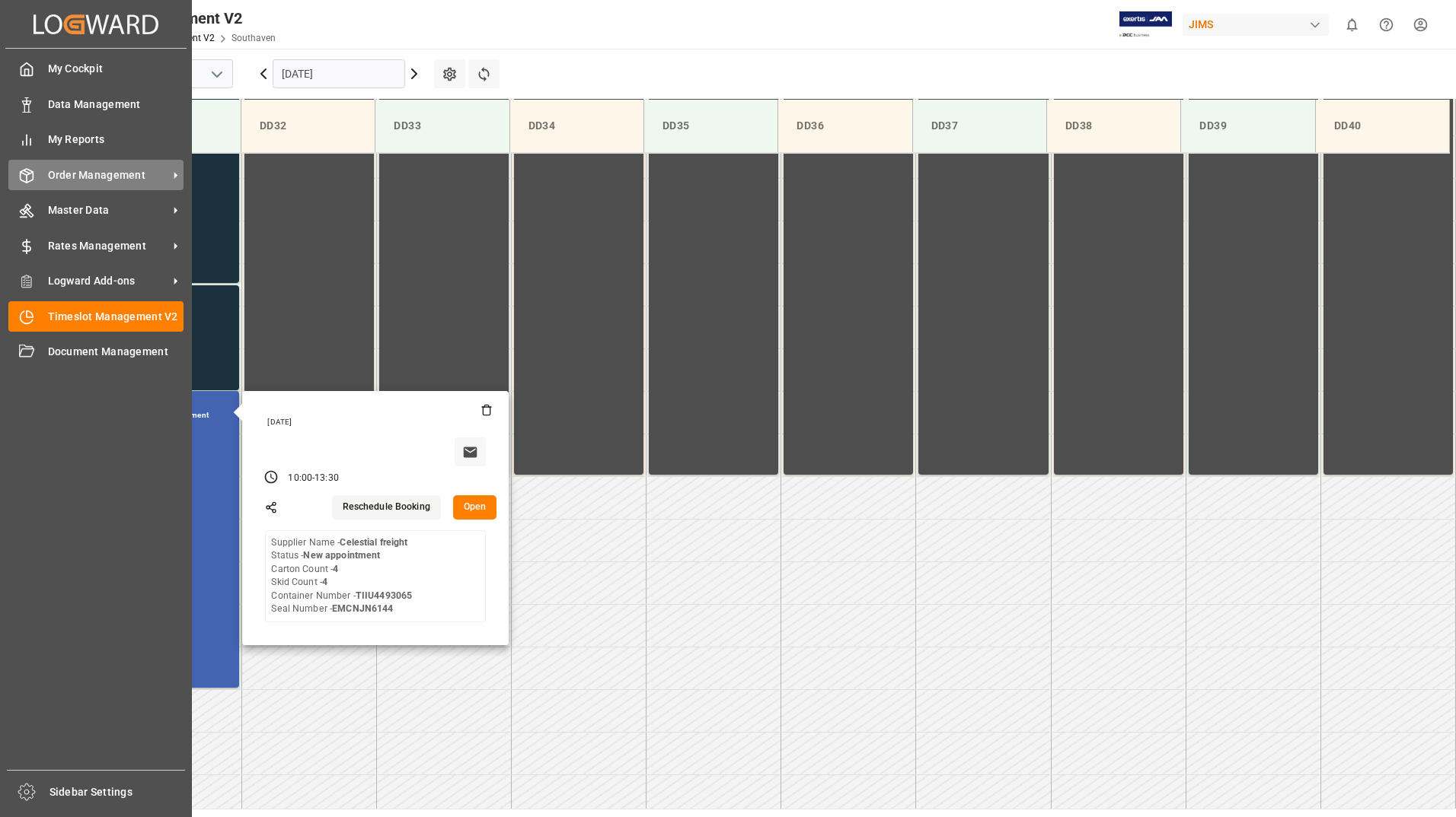
click at [100, 182] on span "Order Management" at bounding box center [108, 175] width 121 height 16
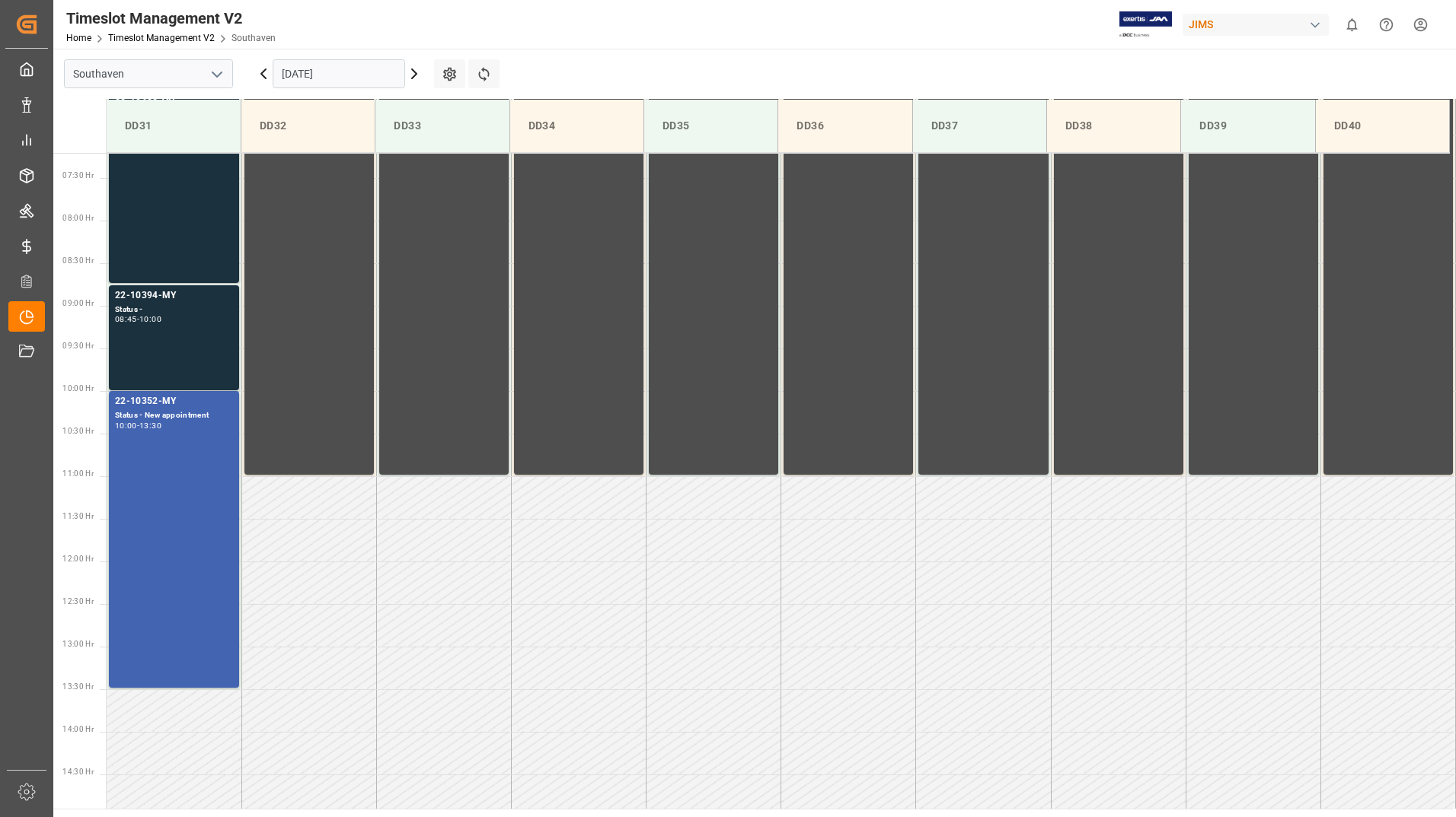
click at [361, 66] on input "[DATE]" at bounding box center [338, 73] width 132 height 29
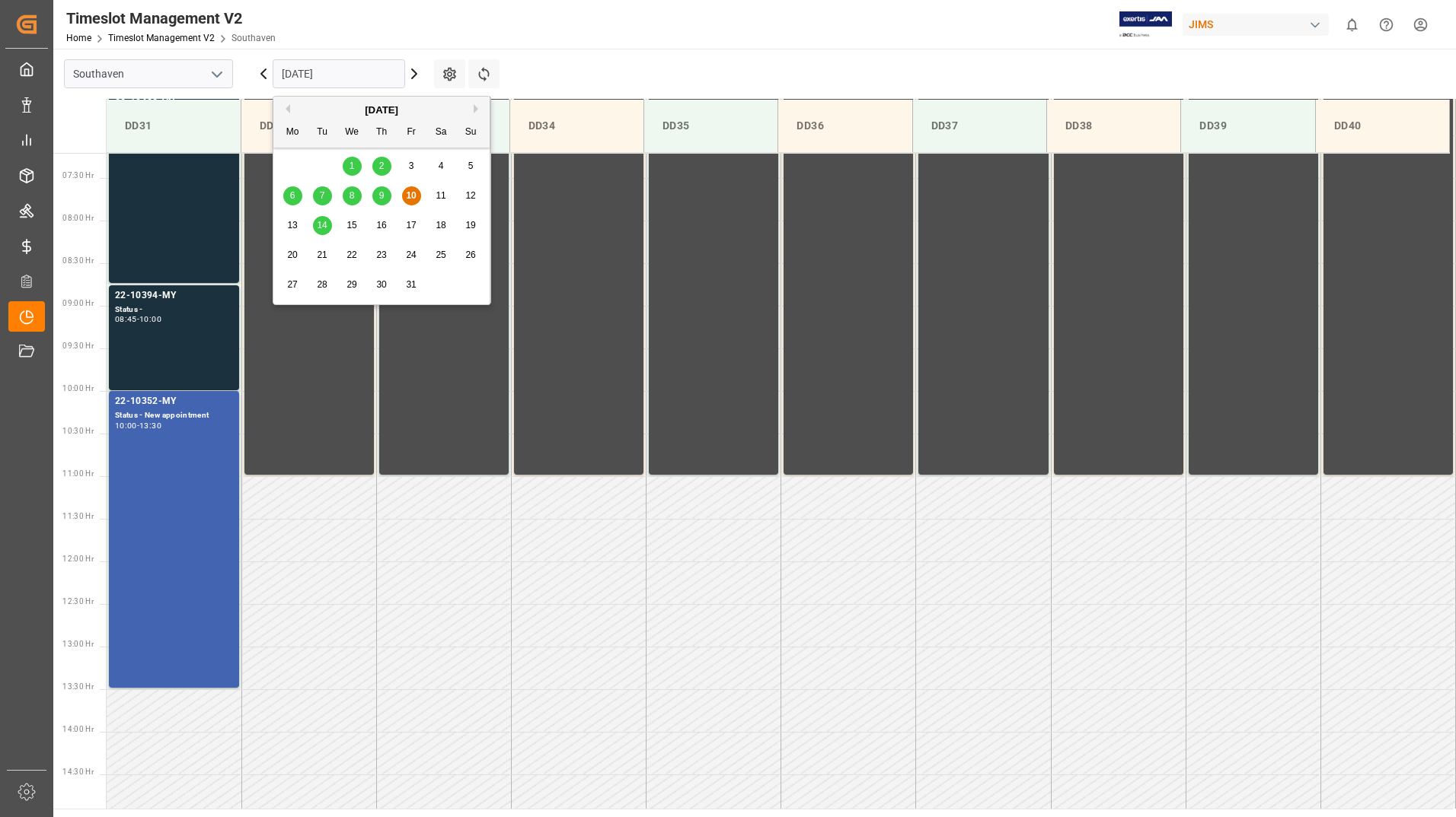
click at [321, 224] on span "14" at bounding box center [322, 226] width 10 height 11
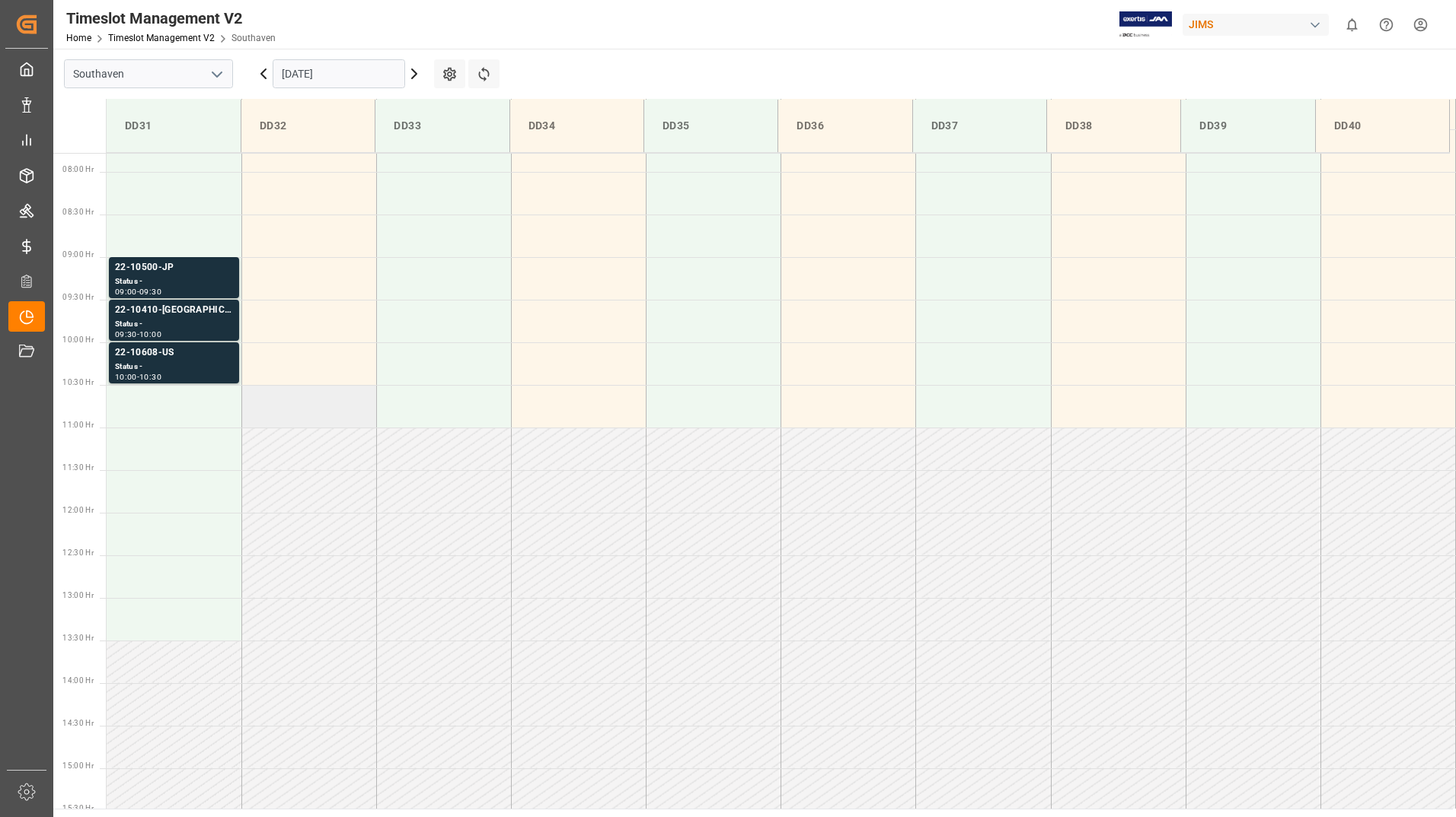
scroll to position [462, 0]
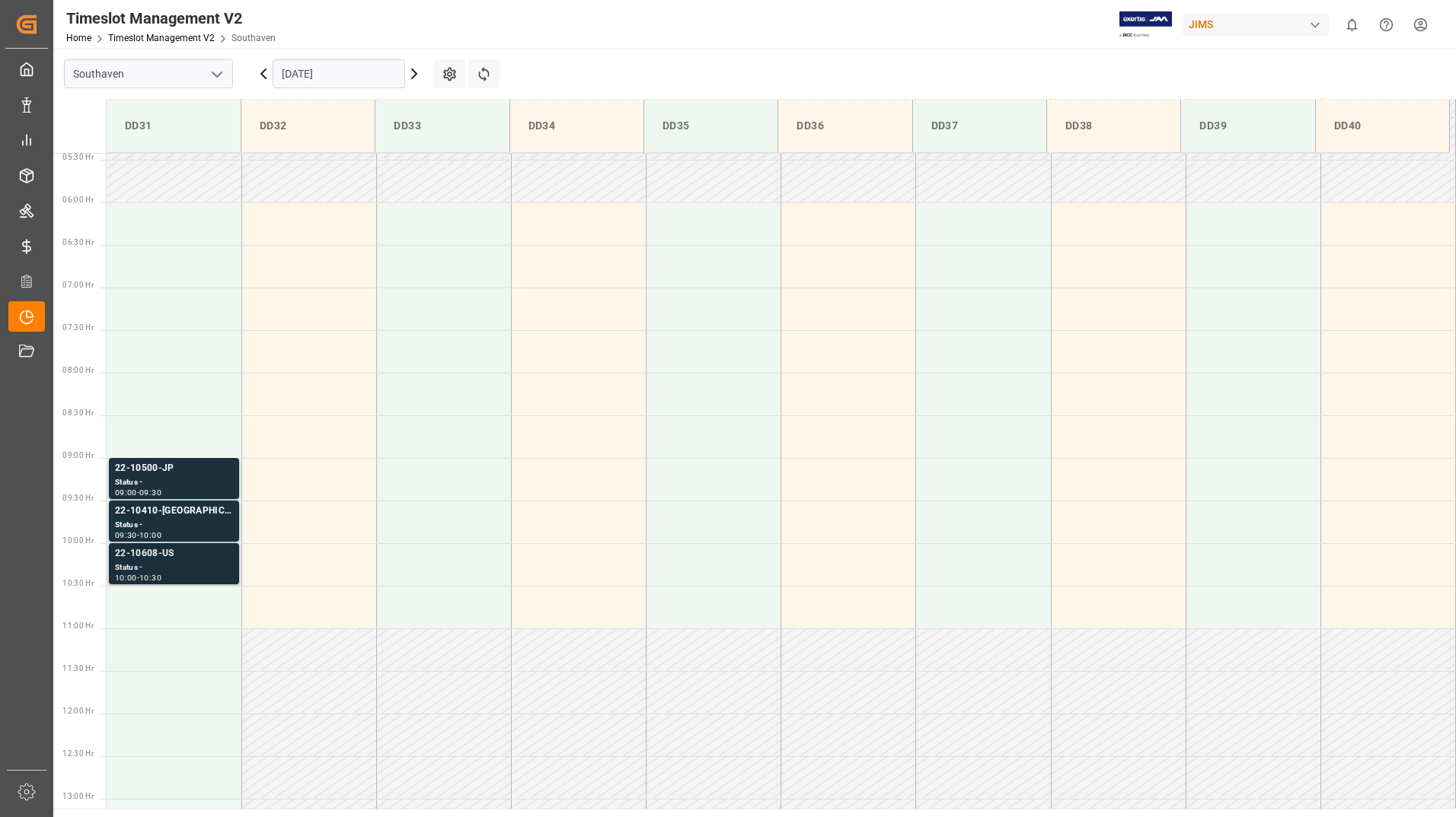
click at [162, 564] on div "Status -" at bounding box center [174, 568] width 118 height 13
click at [162, 532] on div "10:00" at bounding box center [150, 535] width 22 height 7
click at [163, 483] on div "Status -" at bounding box center [174, 482] width 118 height 13
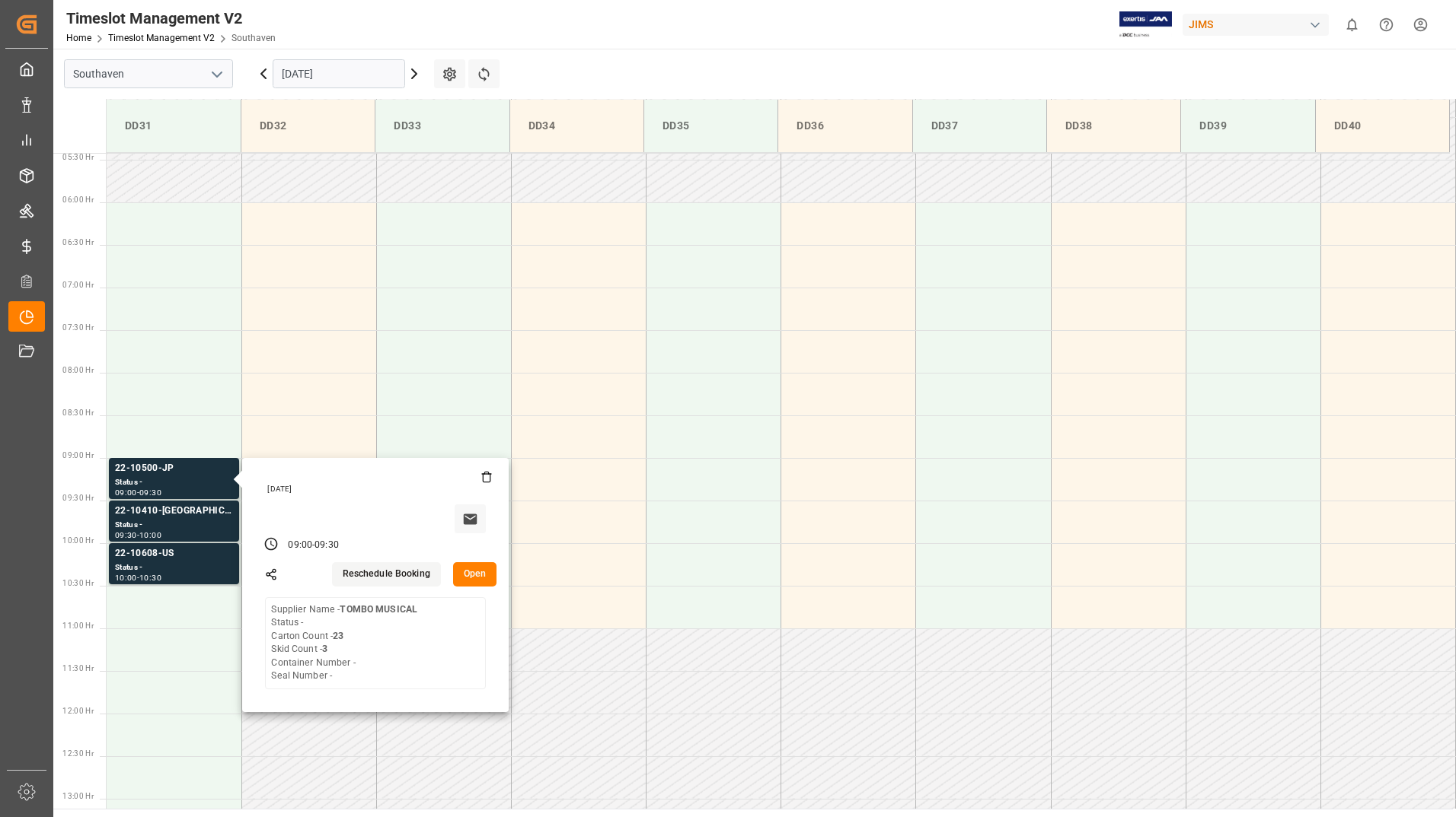
click at [346, 74] on input "[DATE]" at bounding box center [338, 73] width 132 height 29
